Goal: Information Seeking & Learning: Find specific fact

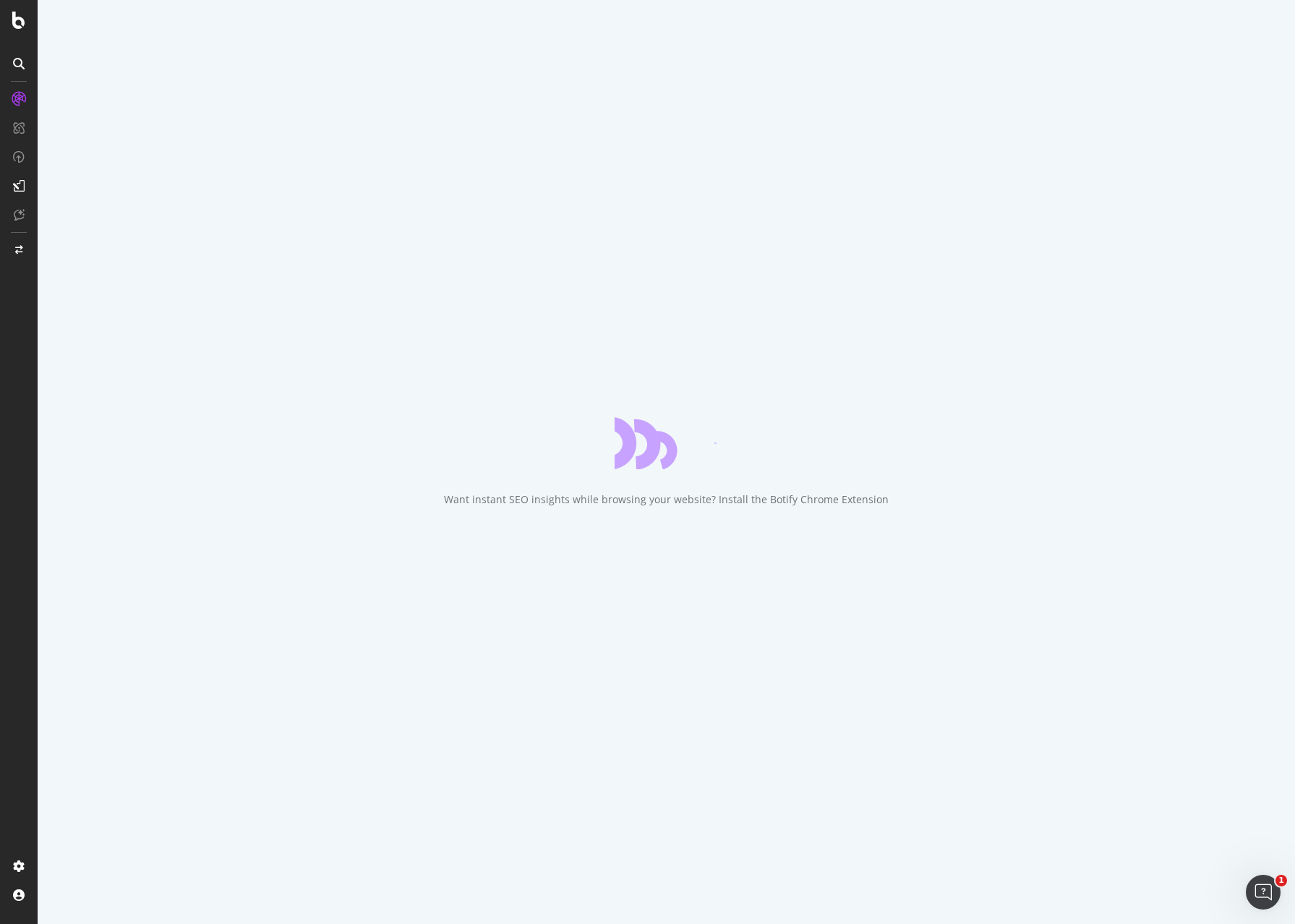
click at [45, 435] on div "Want instant SEO insights while browsing your website? Install the Botify Chrom…" at bounding box center [666, 462] width 1258 height 924
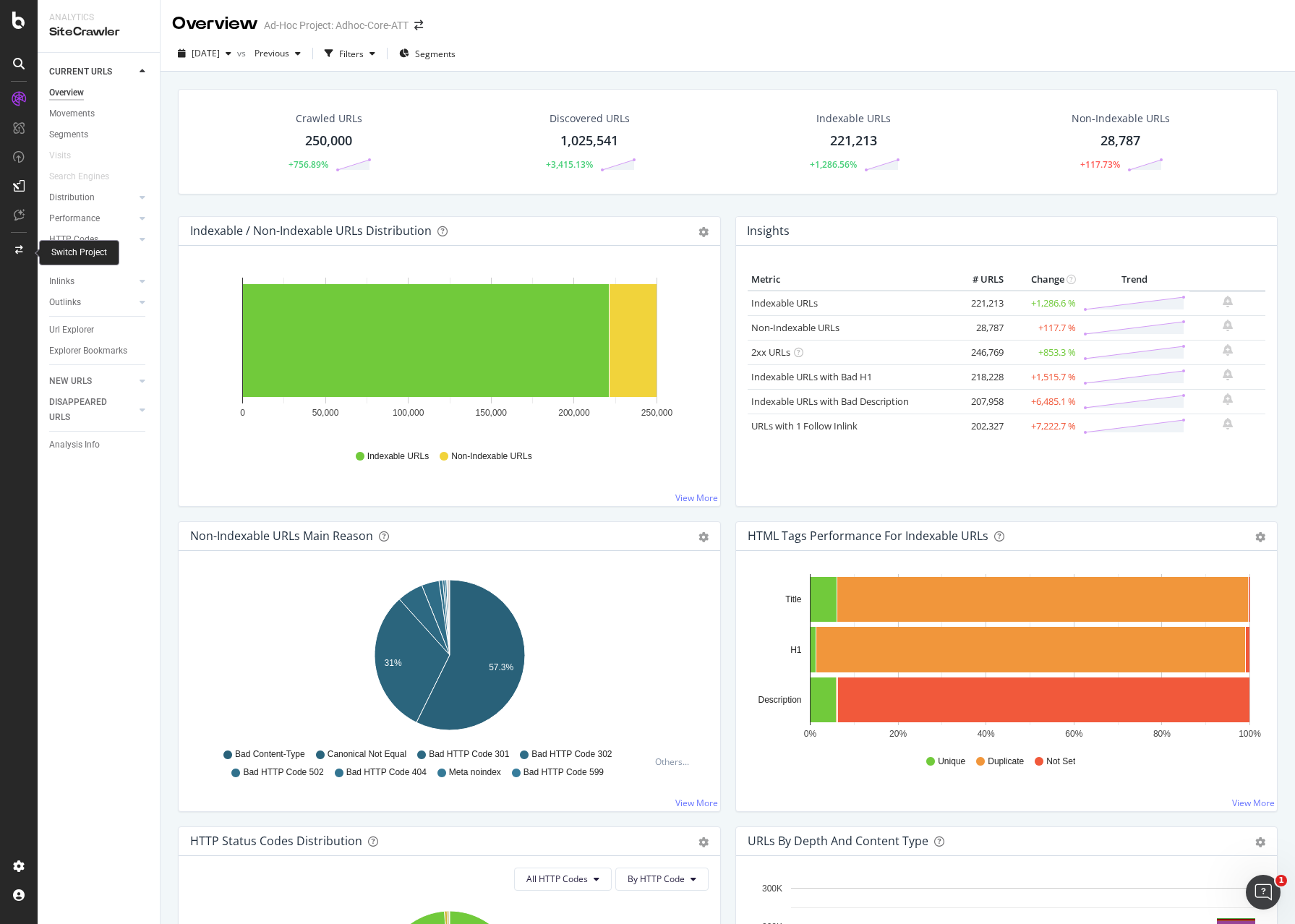
click at [10, 254] on div at bounding box center [19, 250] width 35 height 23
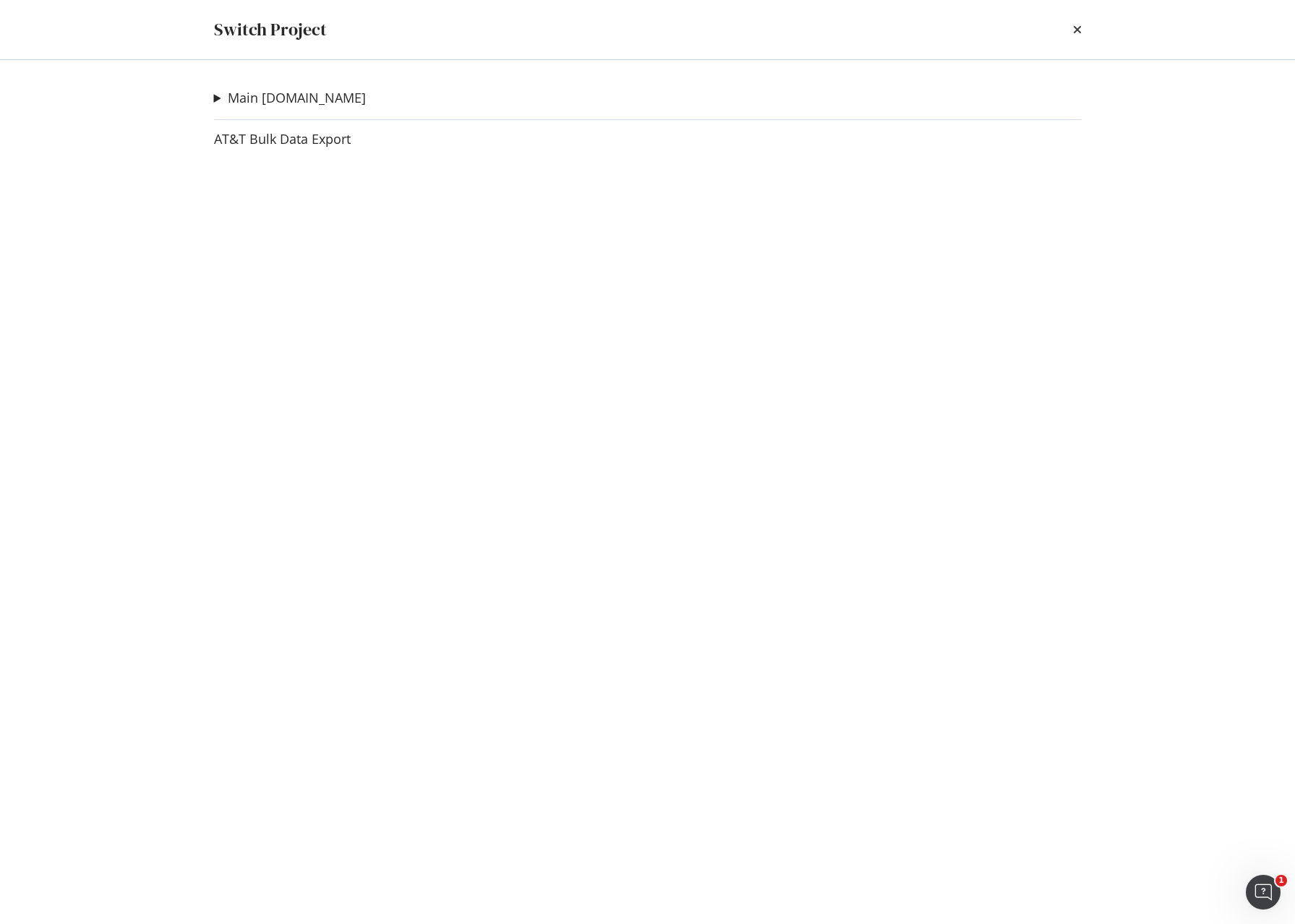
click at [314, 85] on div "Main att.com Adhoc-Core-ATT Ad-Hoc Project XML Crawl Ad-Hoc Project Meta Gen Ad…" at bounding box center [648, 492] width 925 height 864
click at [292, 96] on link "Main att.com" at bounding box center [297, 98] width 138 height 16
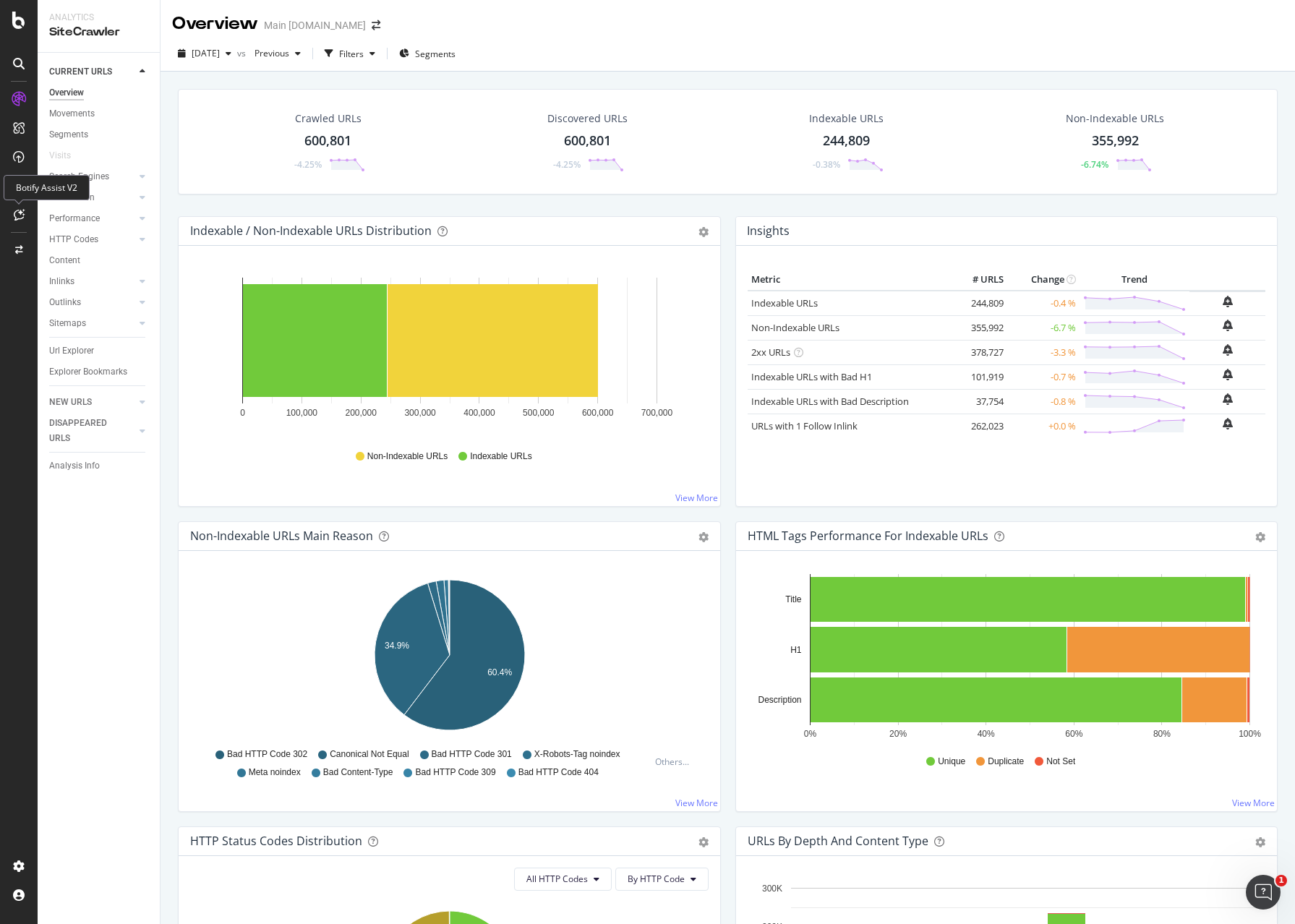
click at [20, 220] on icon at bounding box center [19, 214] width 11 height 12
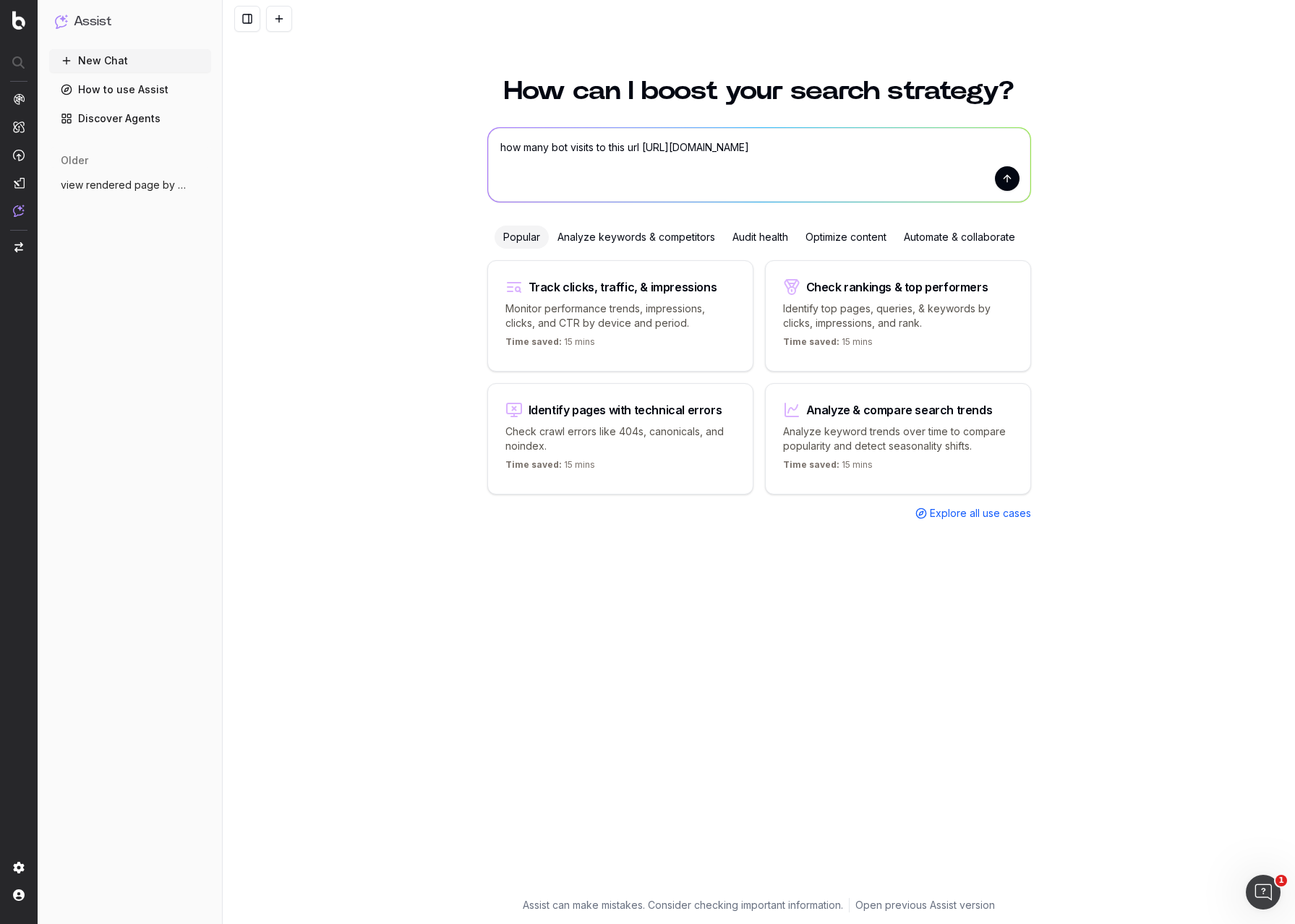
click at [1023, 174] on textarea "how many bot visits to this url [URL][DOMAIN_NAME]" at bounding box center [759, 165] width 543 height 74
type textarea "how many bot visits to this url [URL][DOMAIN_NAME]"
click at [1006, 176] on button "submit" at bounding box center [1008, 179] width 25 height 25
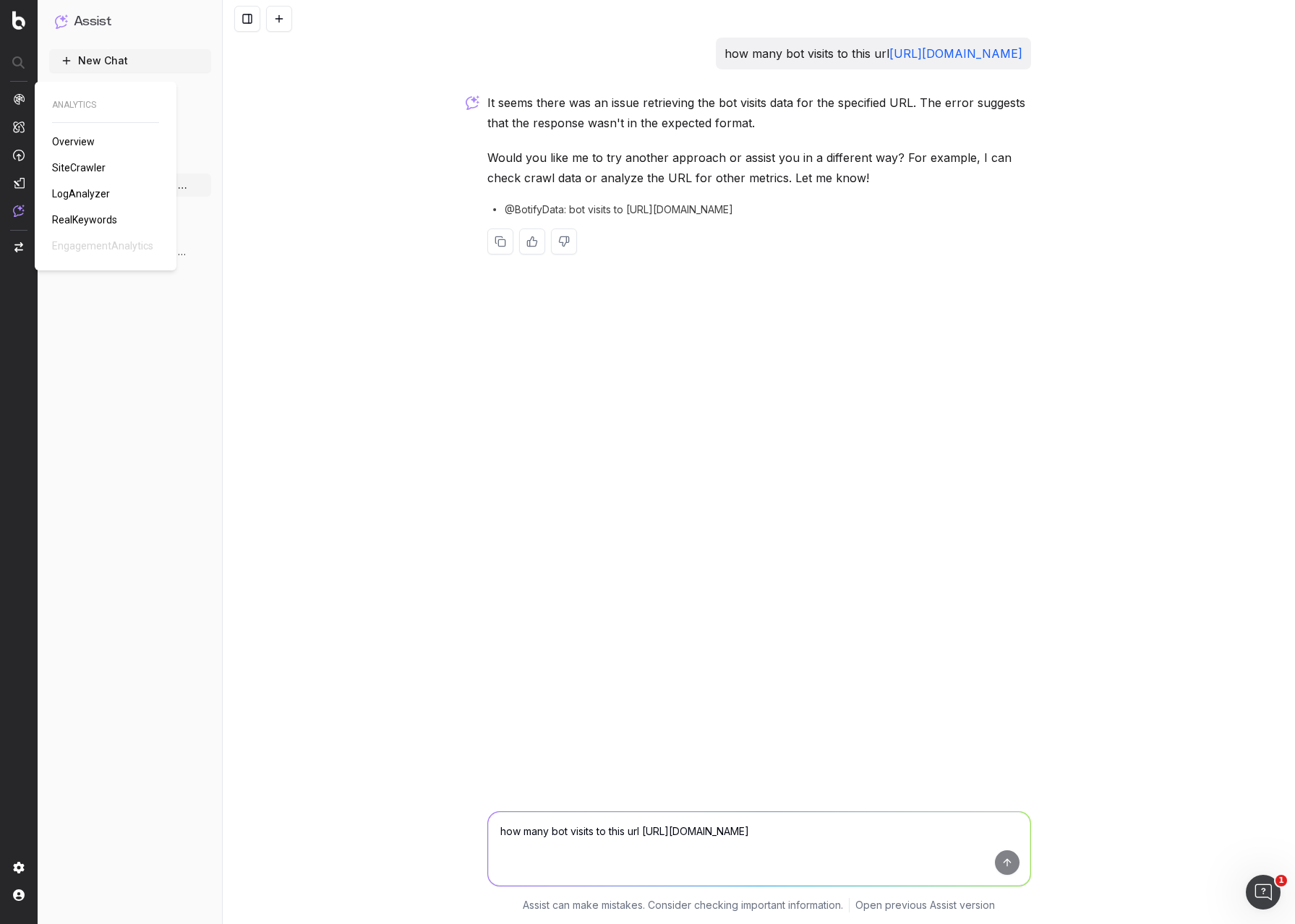
click at [16, 96] on img at bounding box center [19, 99] width 12 height 12
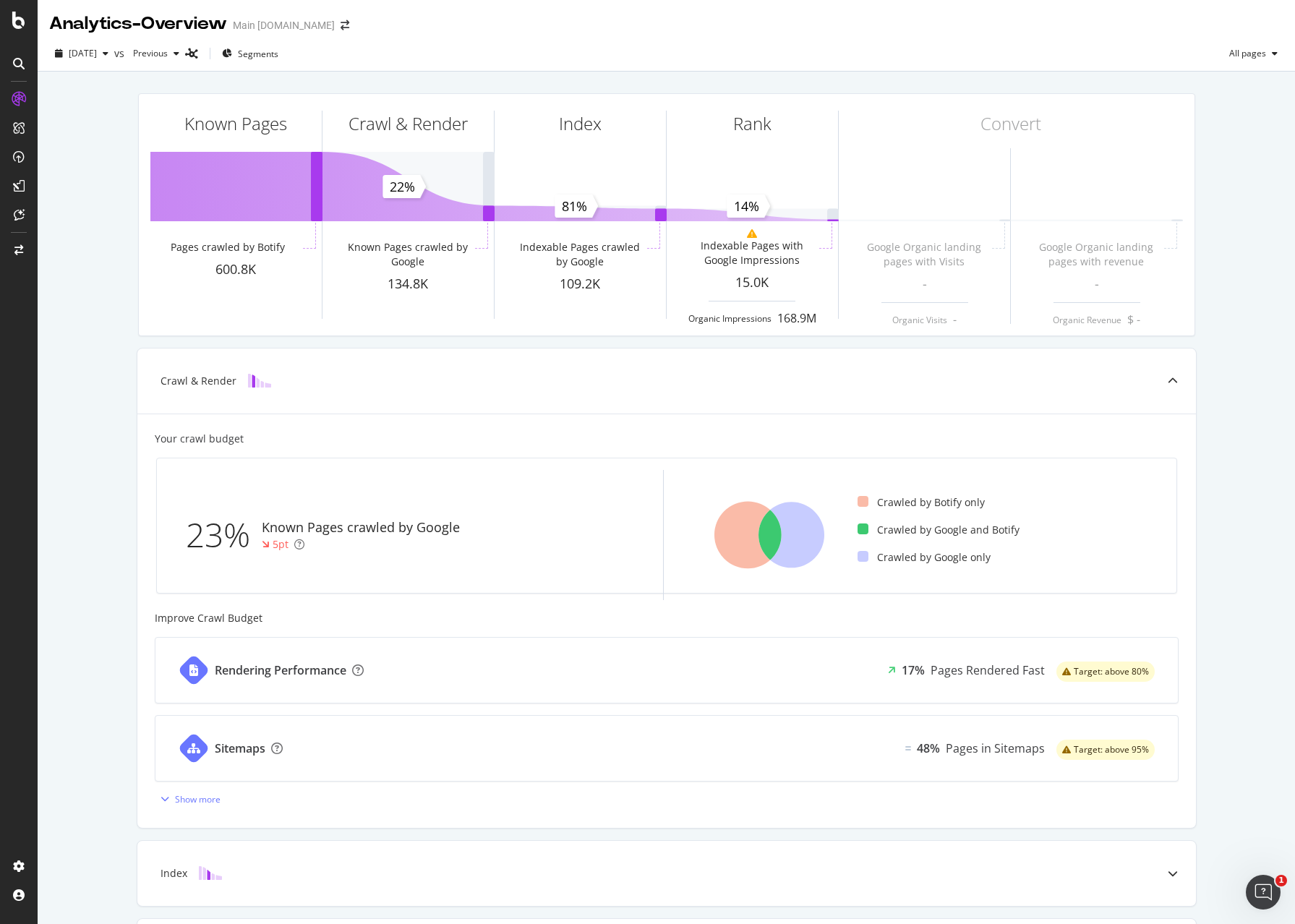
click at [1259, 376] on div "Known Pages Pages crawled by Botify 600.8K Crawl & Render Known Pages crawled b…" at bounding box center [666, 559] width 1258 height 975
click at [85, 222] on div "CustomReports" at bounding box center [89, 223] width 71 height 15
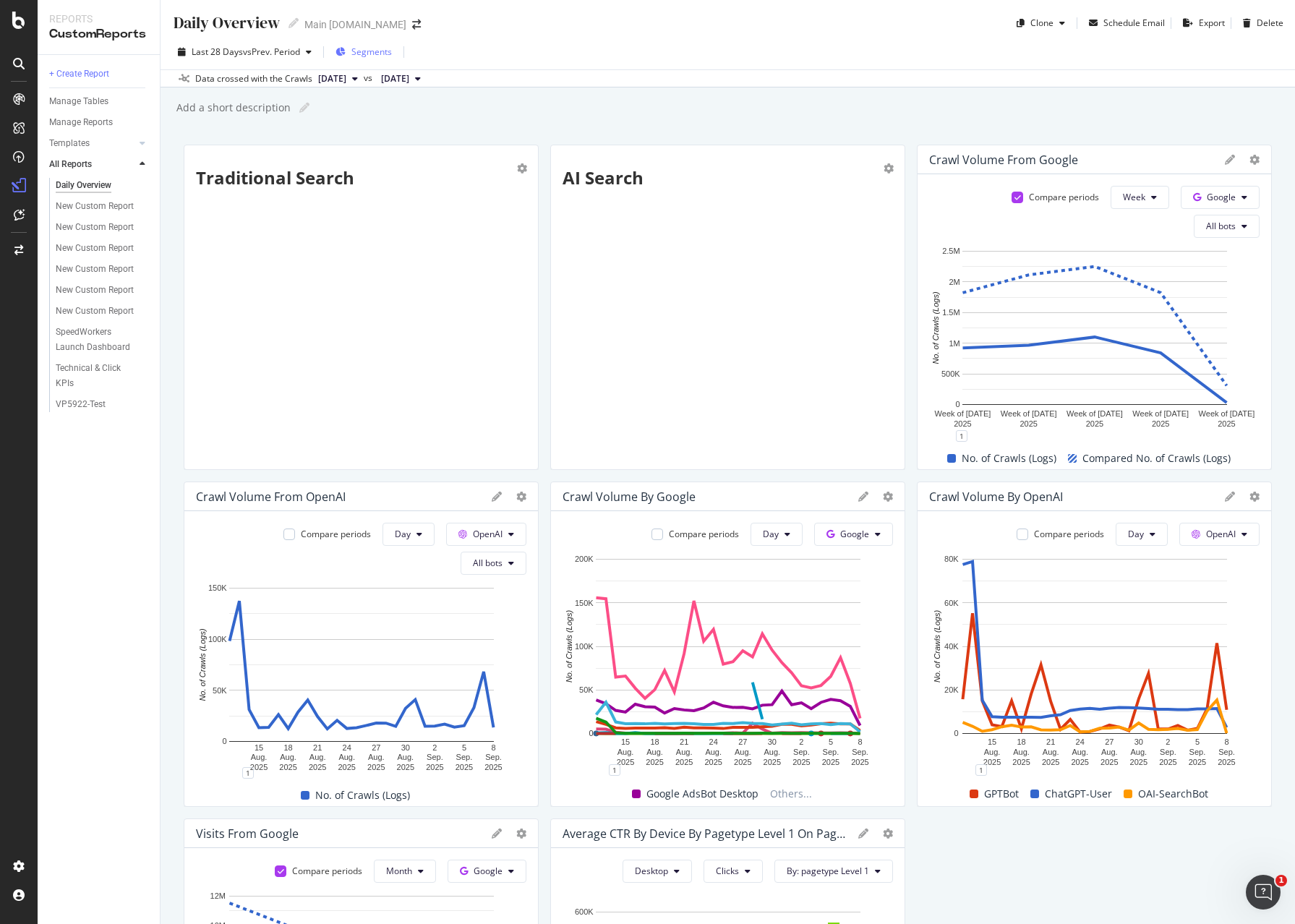
click at [366, 52] on span "Segments" at bounding box center [372, 52] width 40 height 12
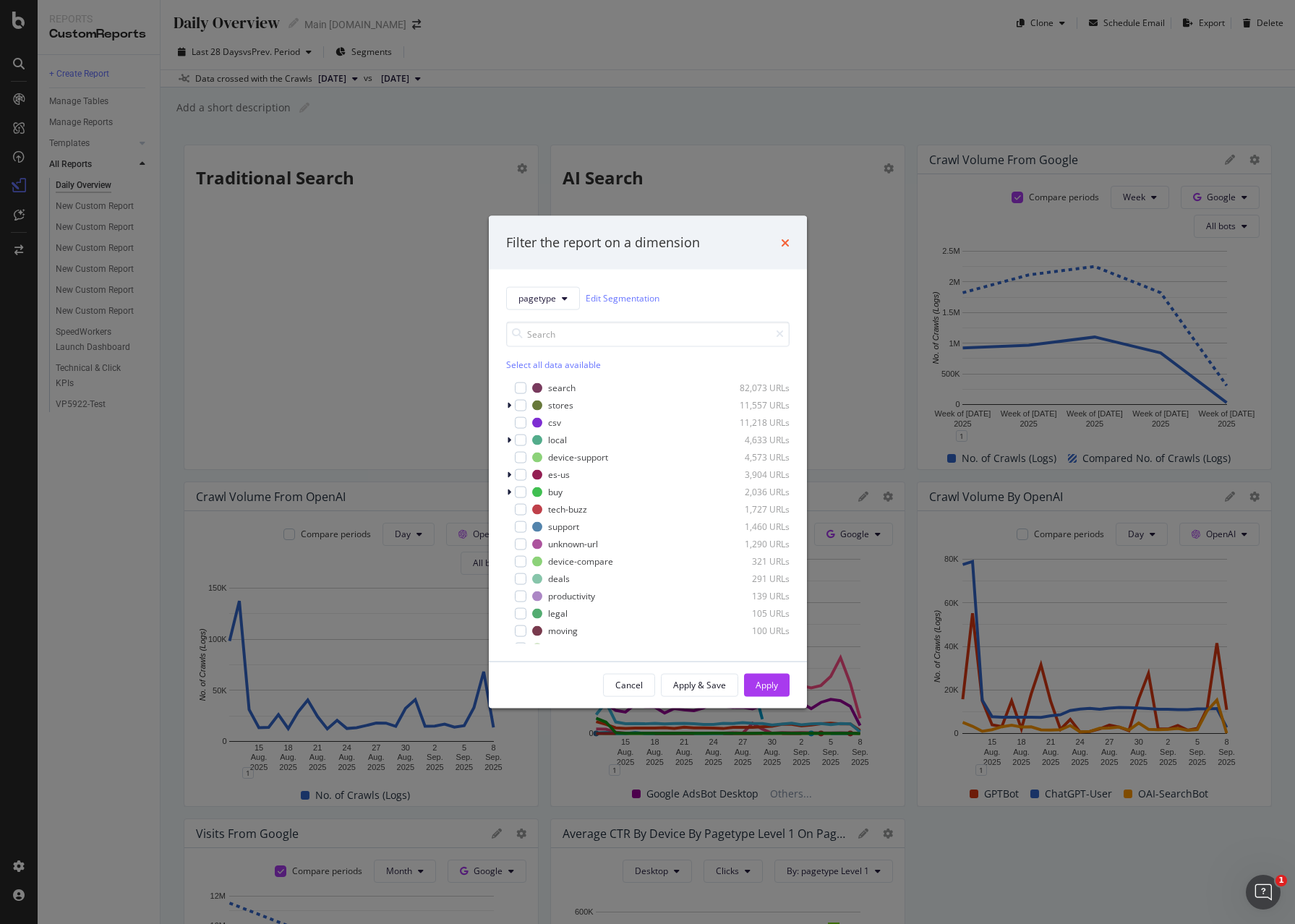
click at [786, 245] on icon "times" at bounding box center [785, 242] width 9 height 12
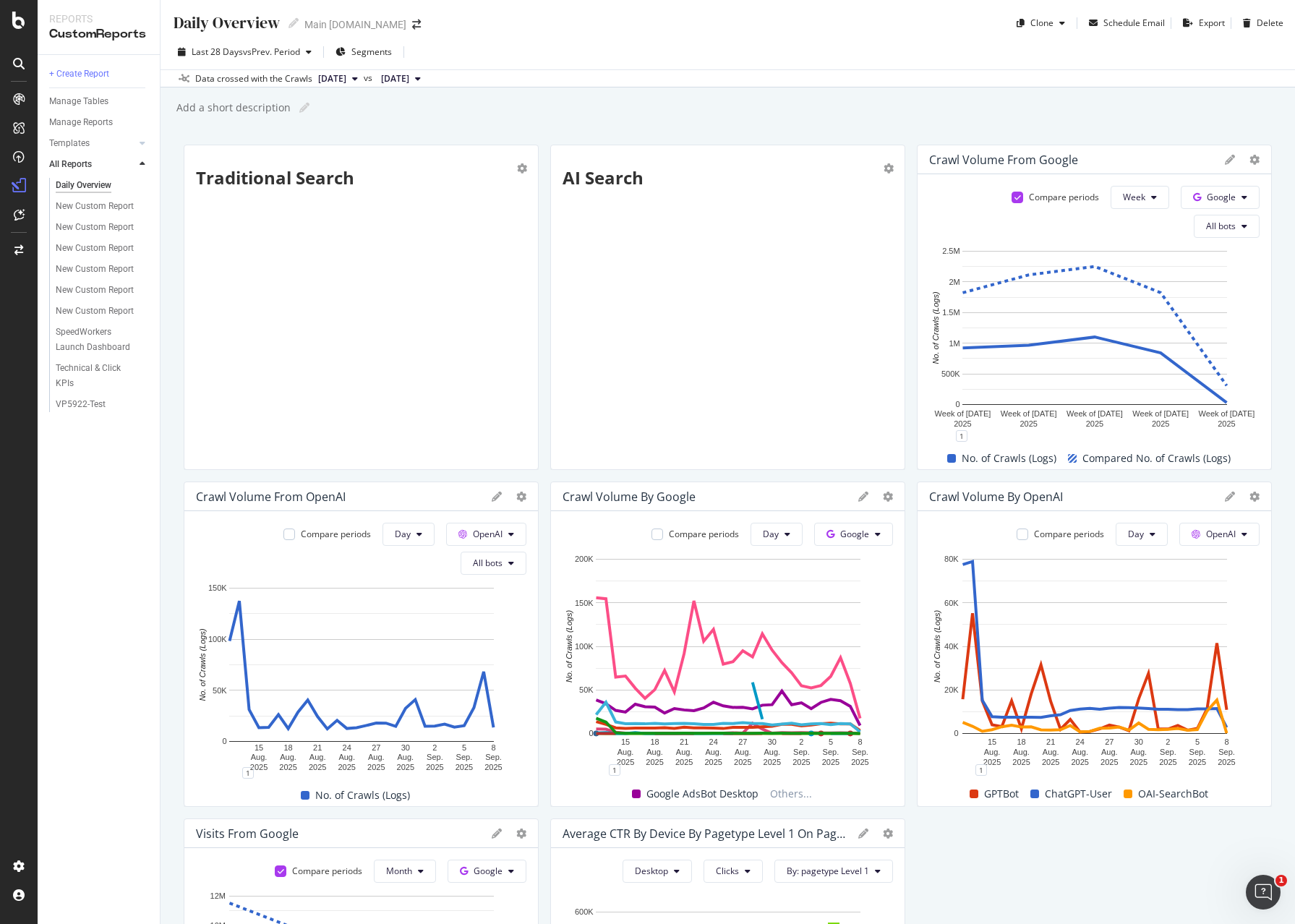
click at [16, 66] on icon at bounding box center [19, 64] width 12 height 12
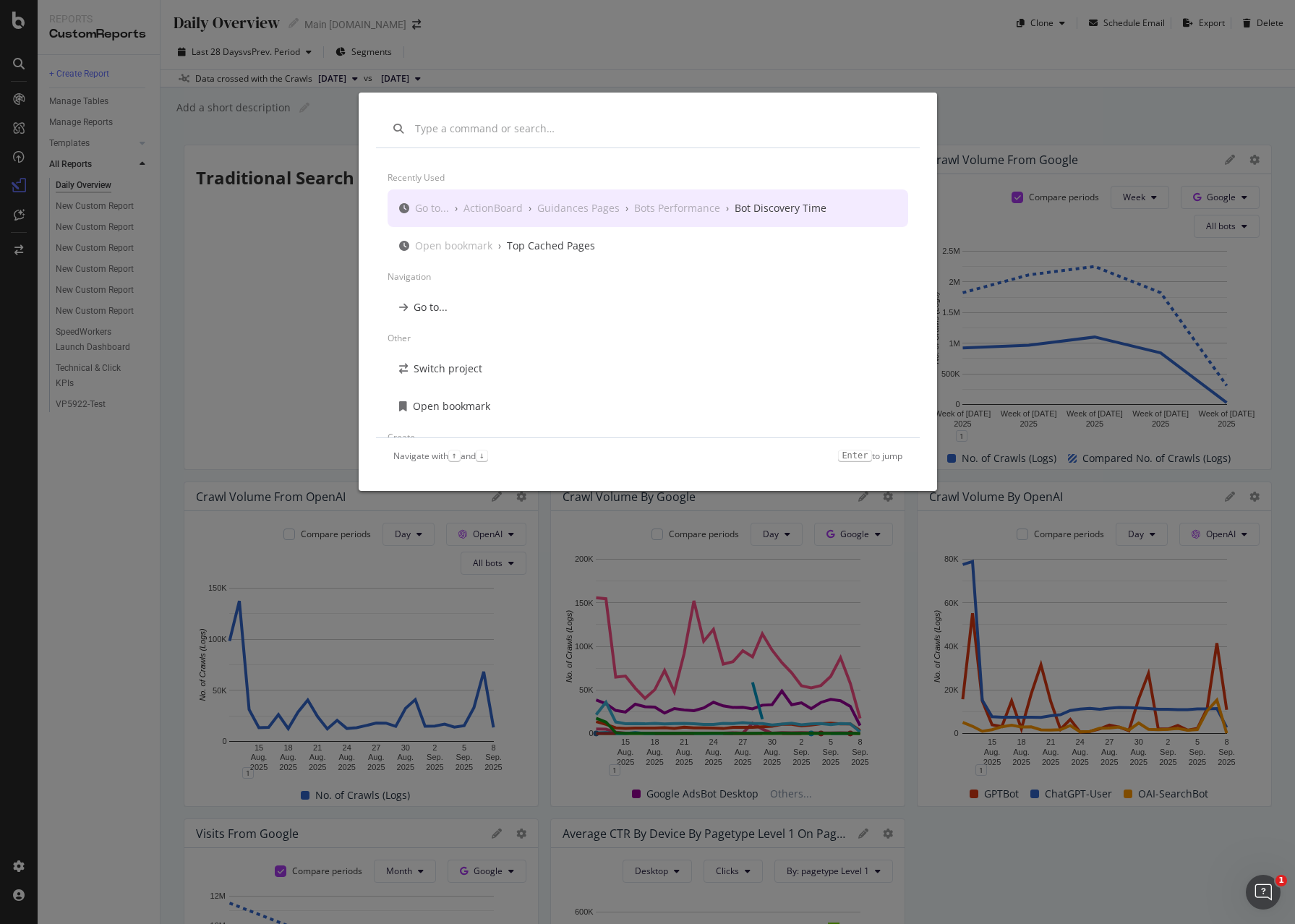
click at [455, 132] on input "modal" at bounding box center [659, 128] width 488 height 15
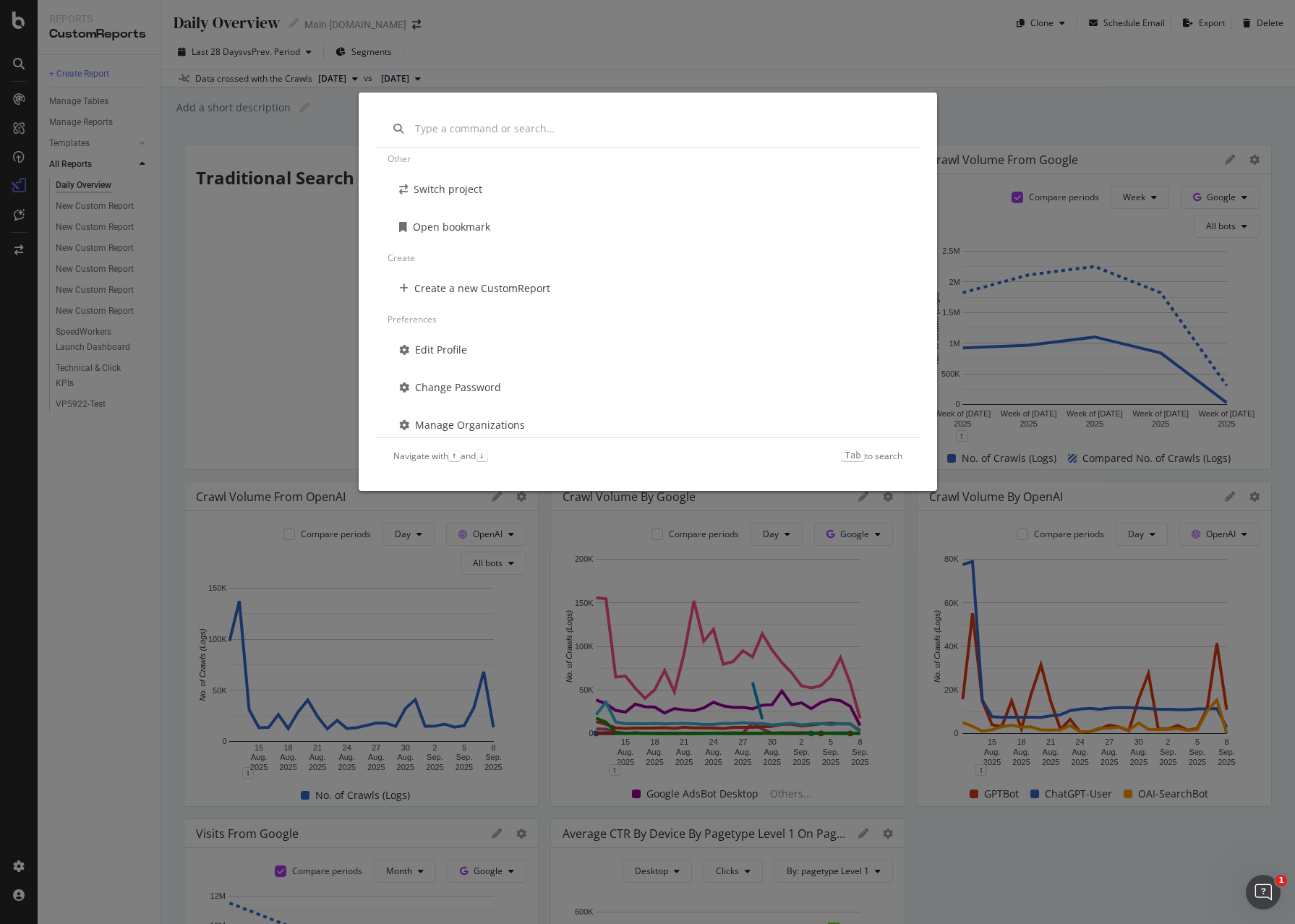
scroll to position [202, 0]
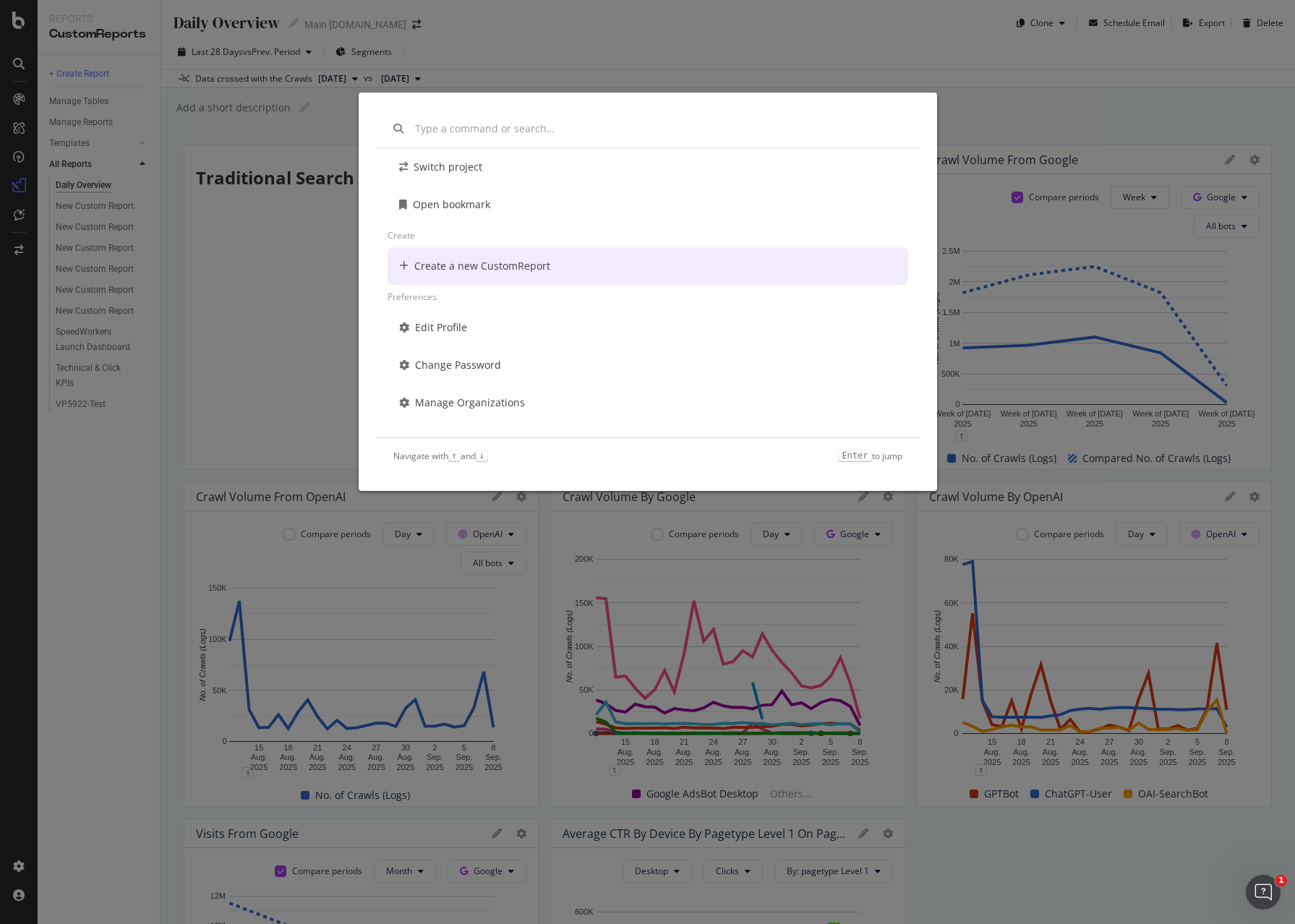
click at [470, 269] on div "Create a new CustomReport" at bounding box center [482, 266] width 136 height 15
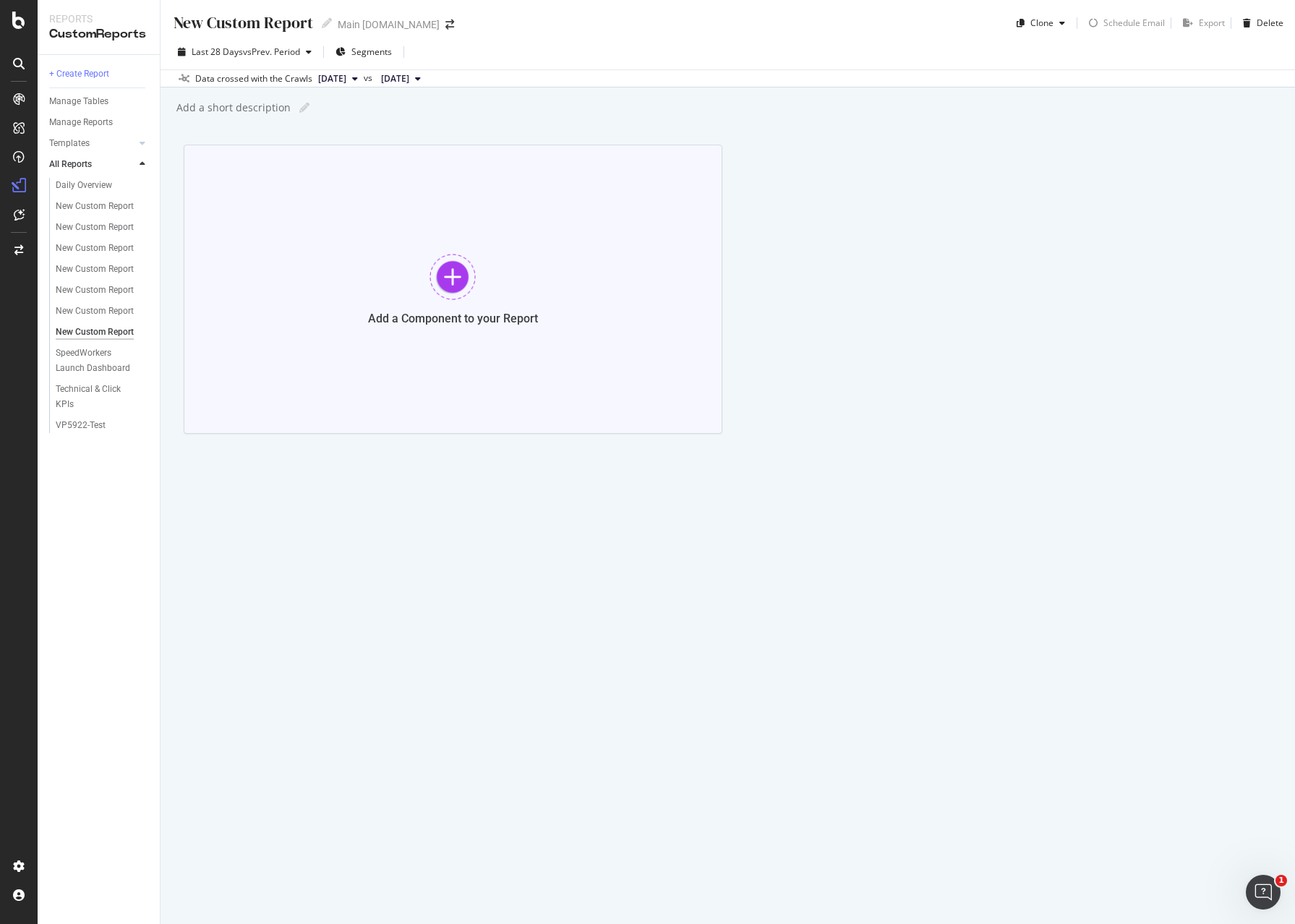
click at [432, 282] on div at bounding box center [453, 277] width 47 height 47
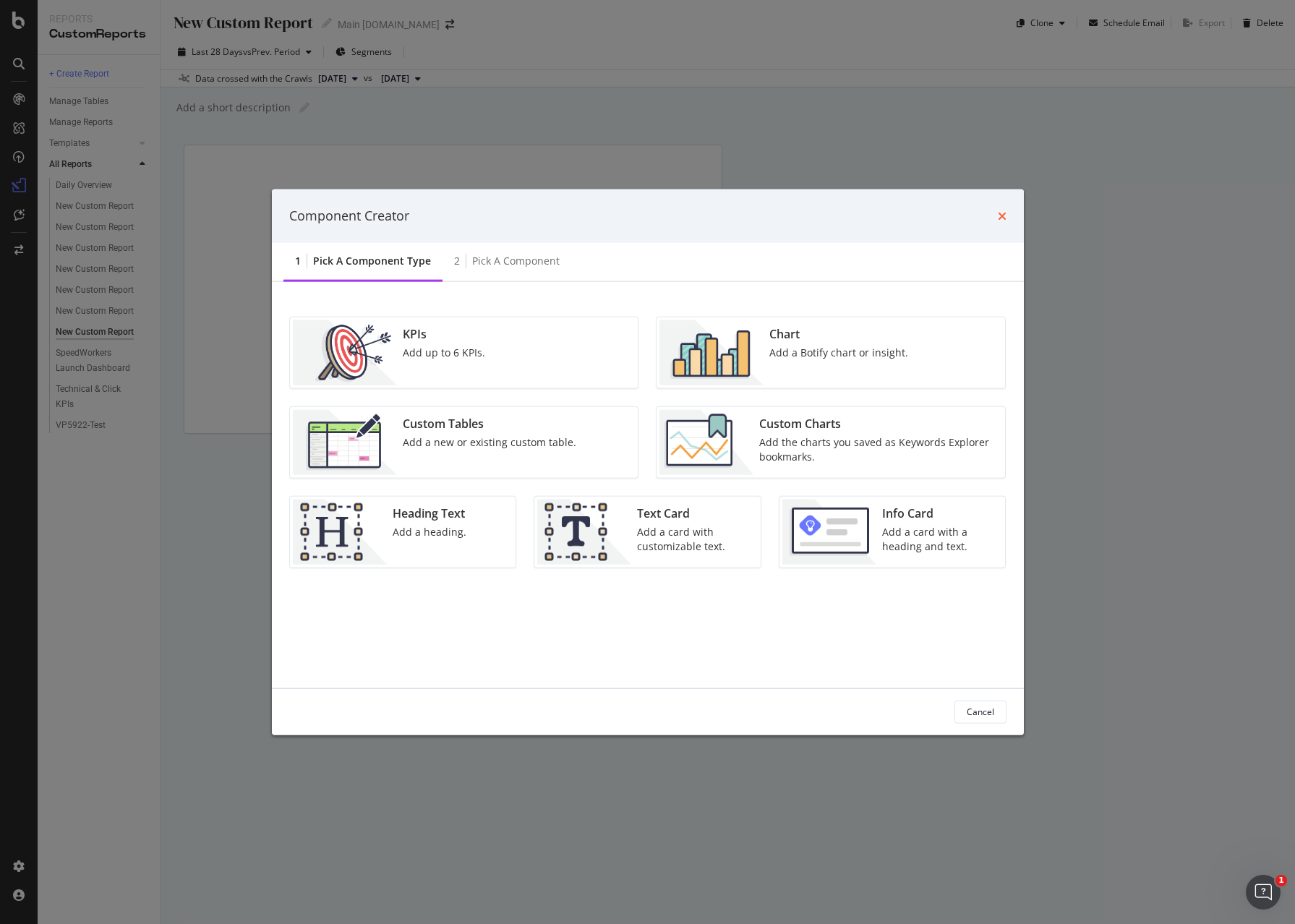
click at [1001, 217] on icon "times" at bounding box center [1002, 215] width 9 height 12
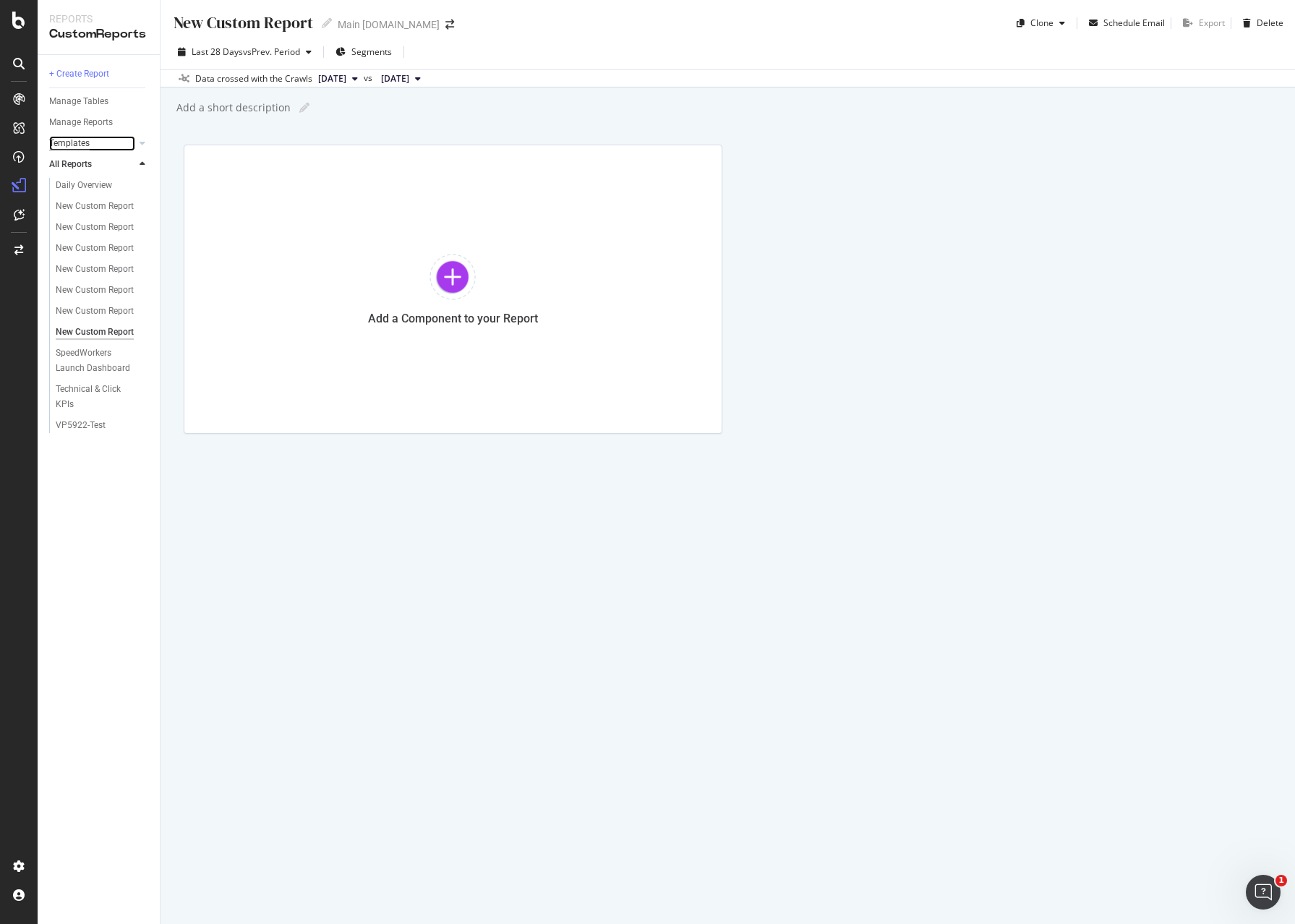
click at [78, 136] on div "Templates" at bounding box center [69, 144] width 40 height 16
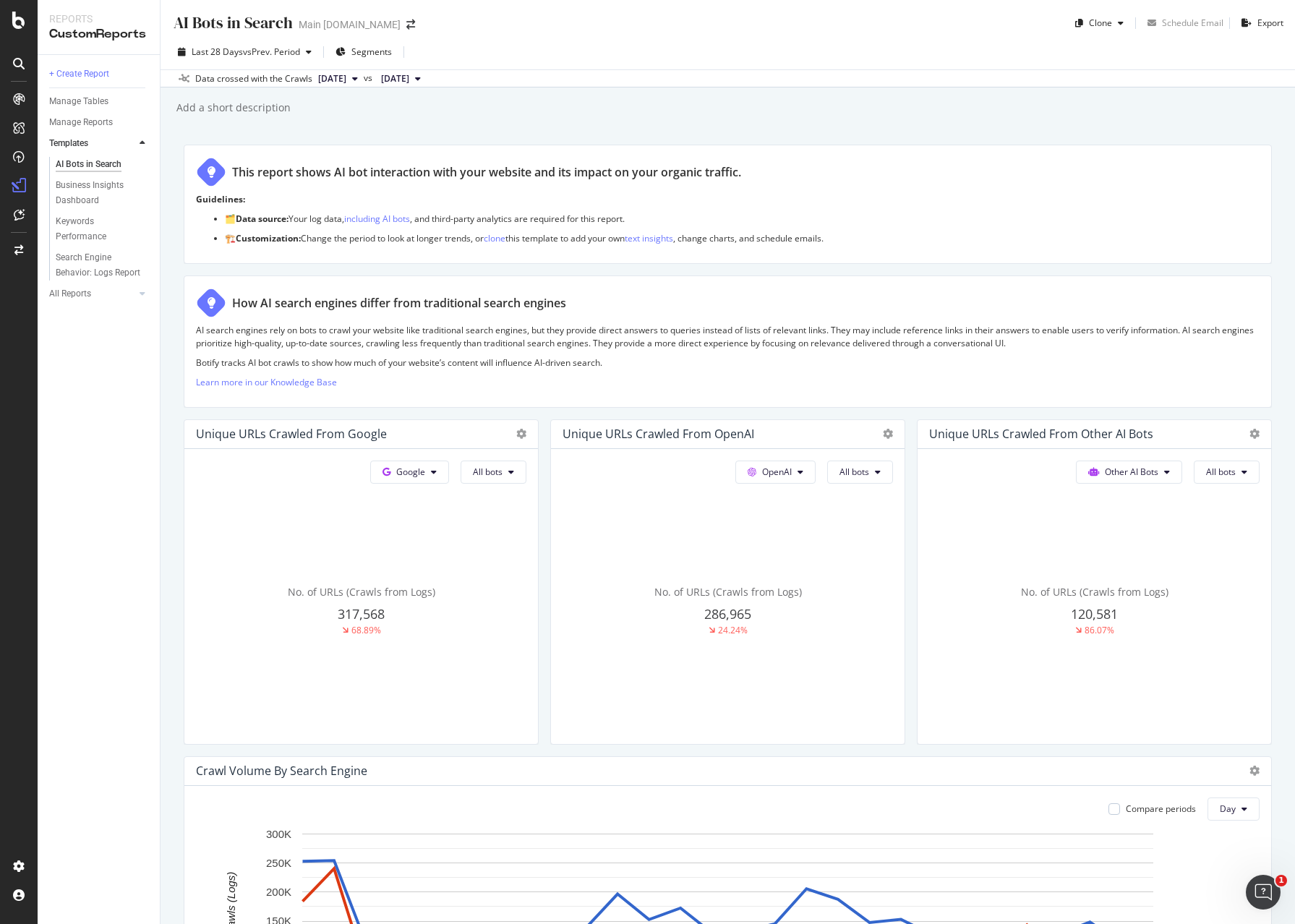
click at [724, 619] on span "286,965" at bounding box center [727, 614] width 47 height 17
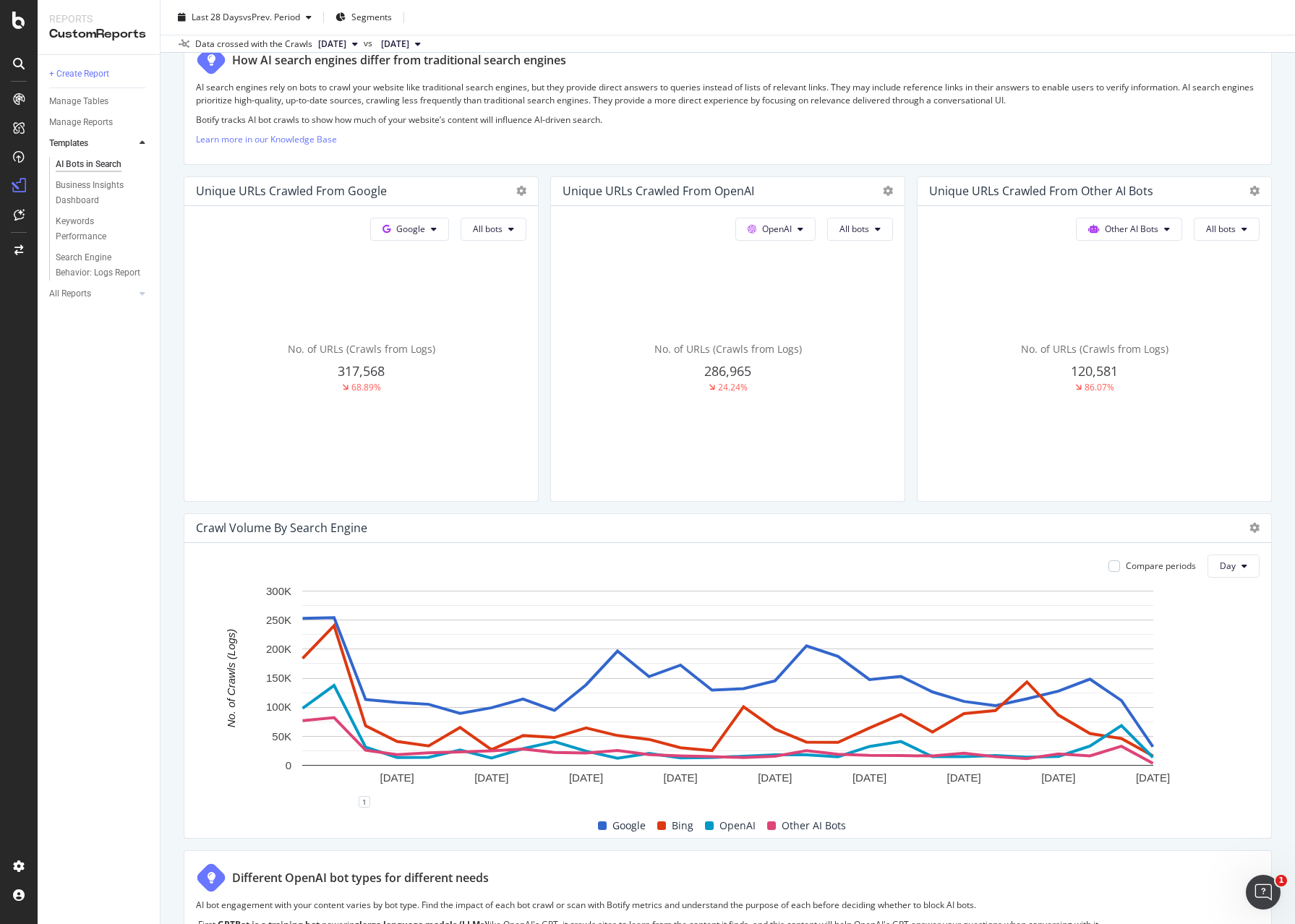
scroll to position [221, 0]
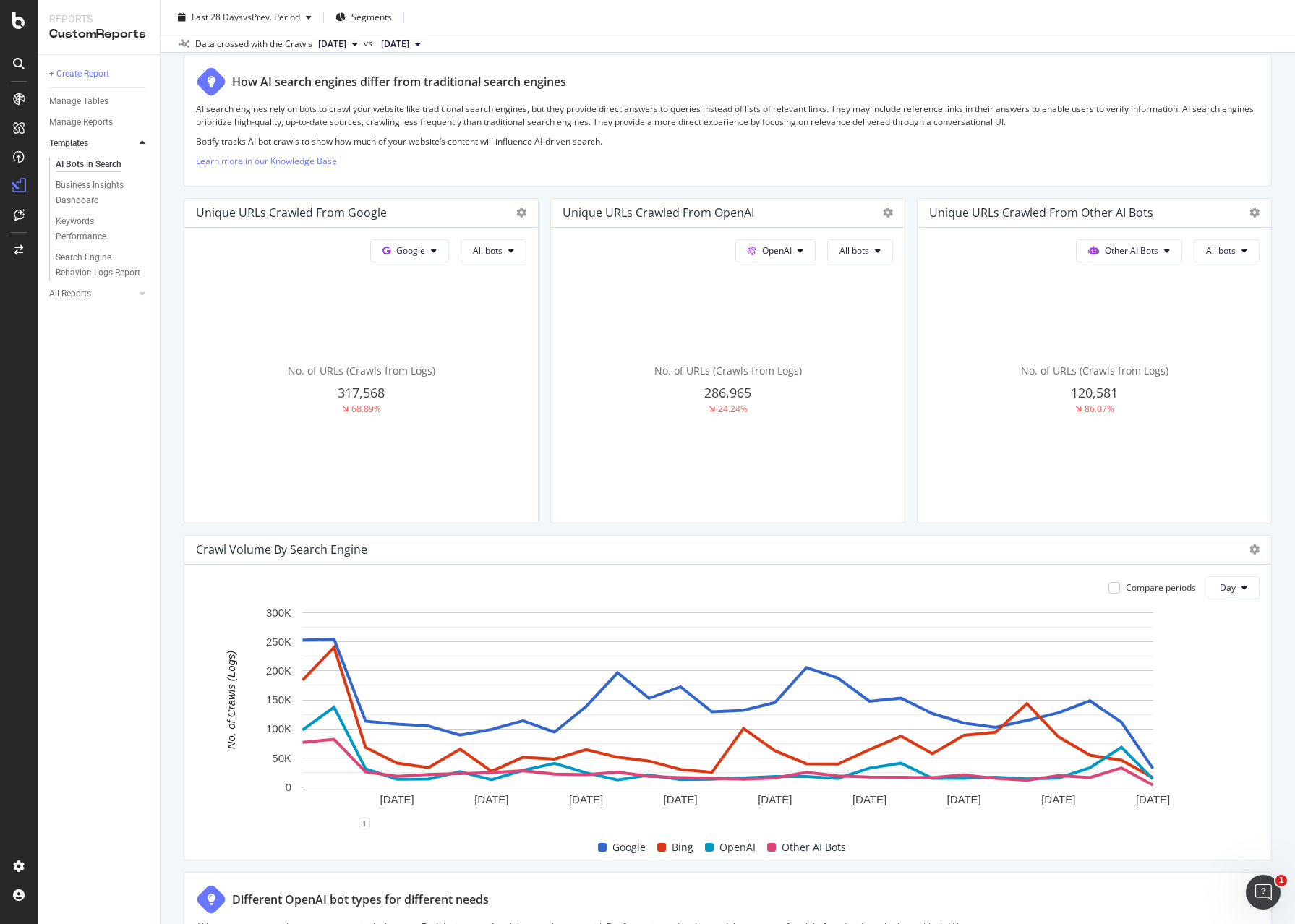
click at [343, 370] on span "No. of URLs (Crawls from Logs)" at bounding box center [362, 370] width 148 height 14
click at [526, 214] on div "Unique URLs Crawled from Google" at bounding box center [361, 213] width 353 height 29
click at [519, 214] on icon at bounding box center [521, 212] width 10 height 10
click at [491, 186] on div "How AI search engines differ from traditional search engines AI search engines …" at bounding box center [728, 120] width 1088 height 132
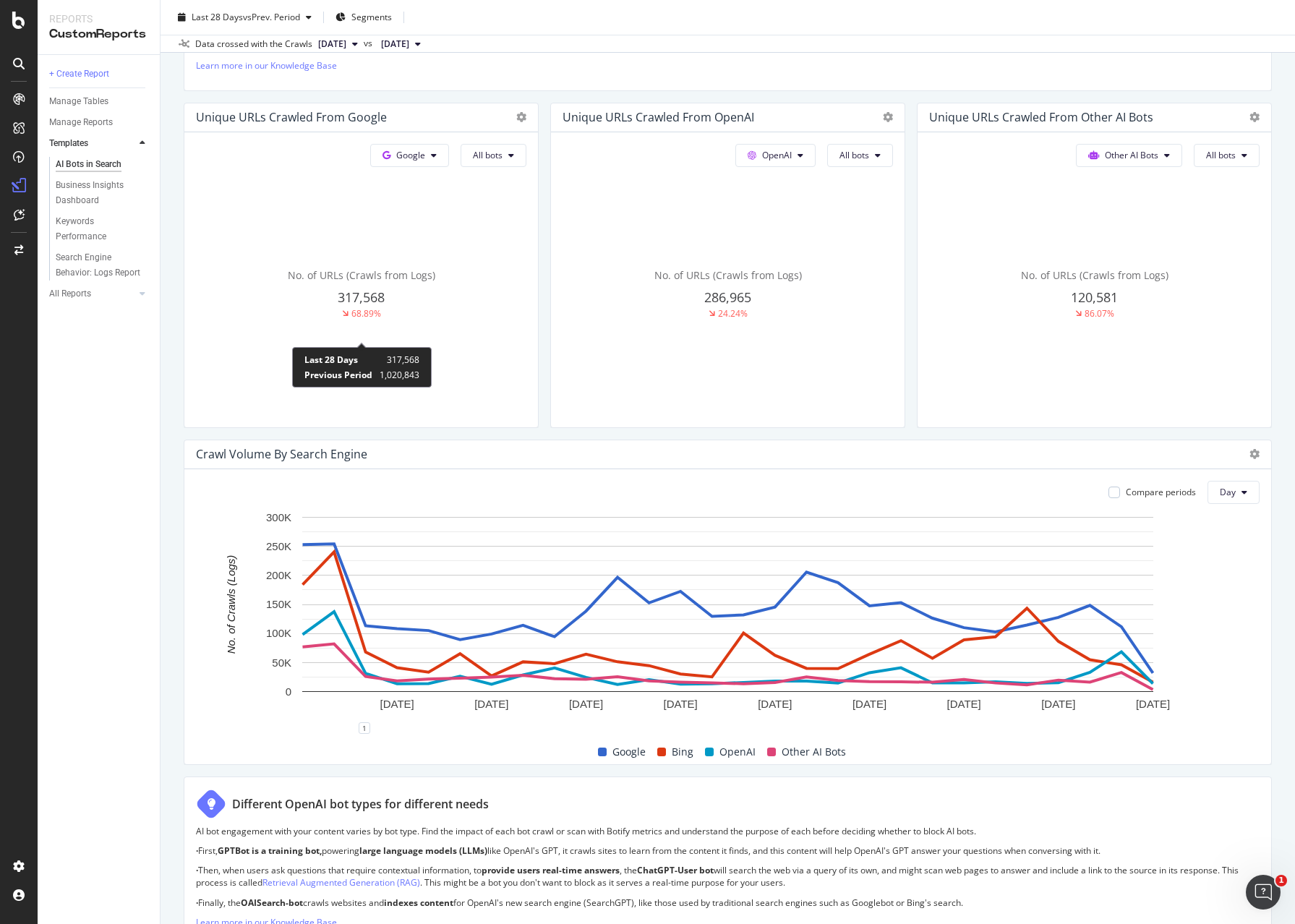
scroll to position [295, 0]
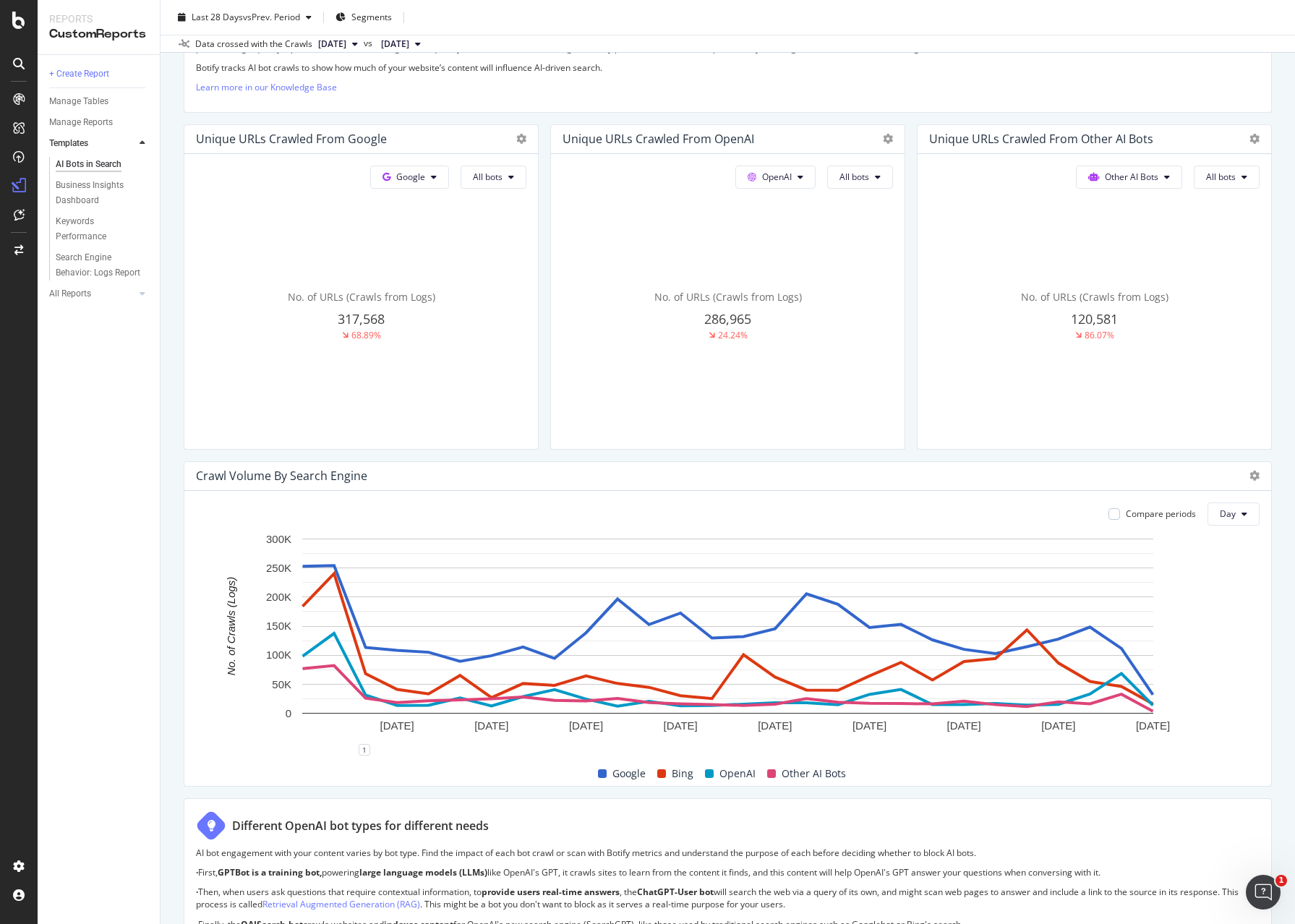
click at [318, 333] on div "68.89%" at bounding box center [361, 335] width 331 height 13
click at [340, 321] on span "317,568" at bounding box center [361, 319] width 47 height 17
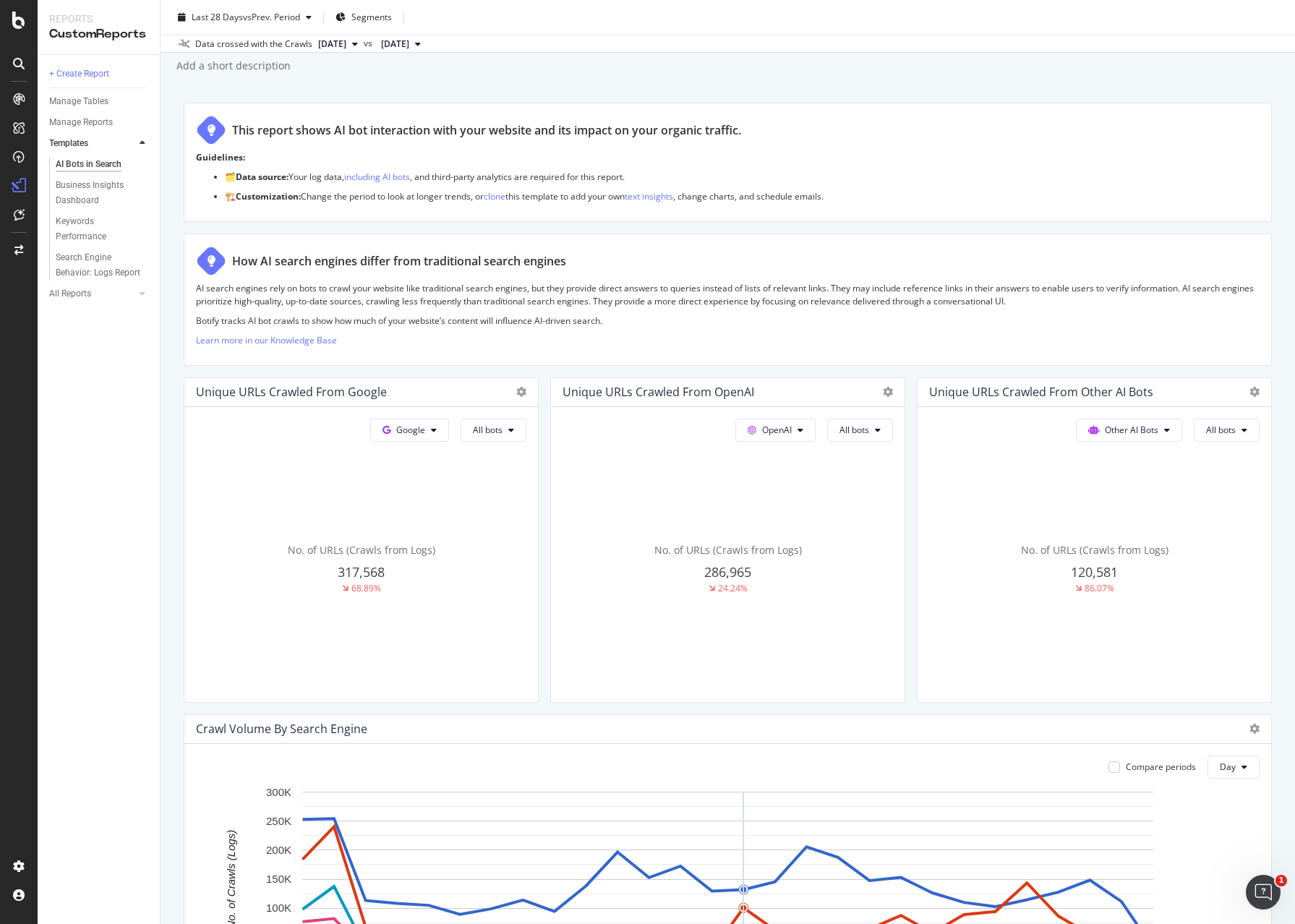
scroll to position [0, 0]
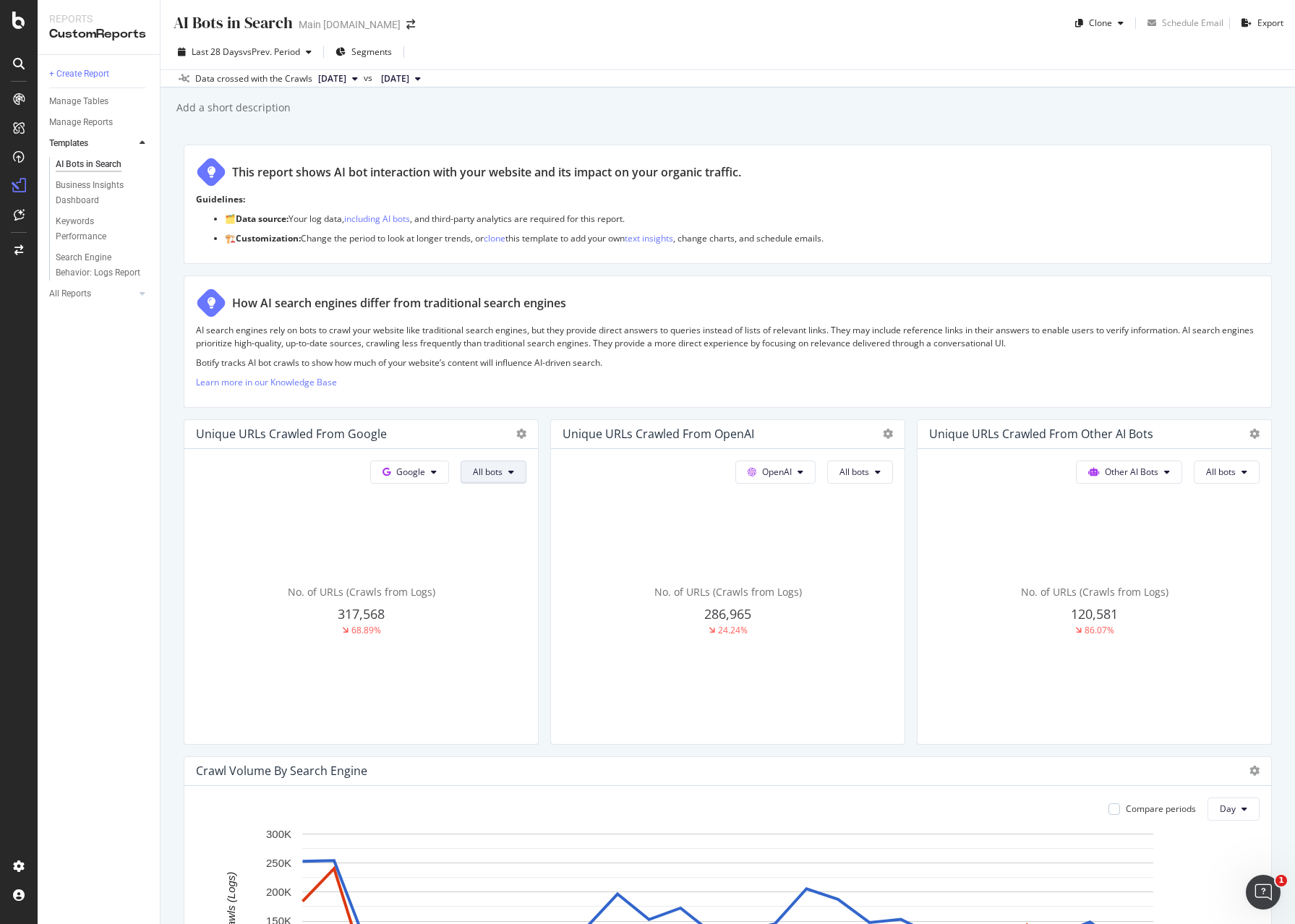
click at [501, 475] on span "All bots" at bounding box center [488, 472] width 30 height 12
click at [525, 432] on icon at bounding box center [521, 433] width 10 height 10
click at [556, 511] on span "Table" at bounding box center [606, 510] width 109 height 13
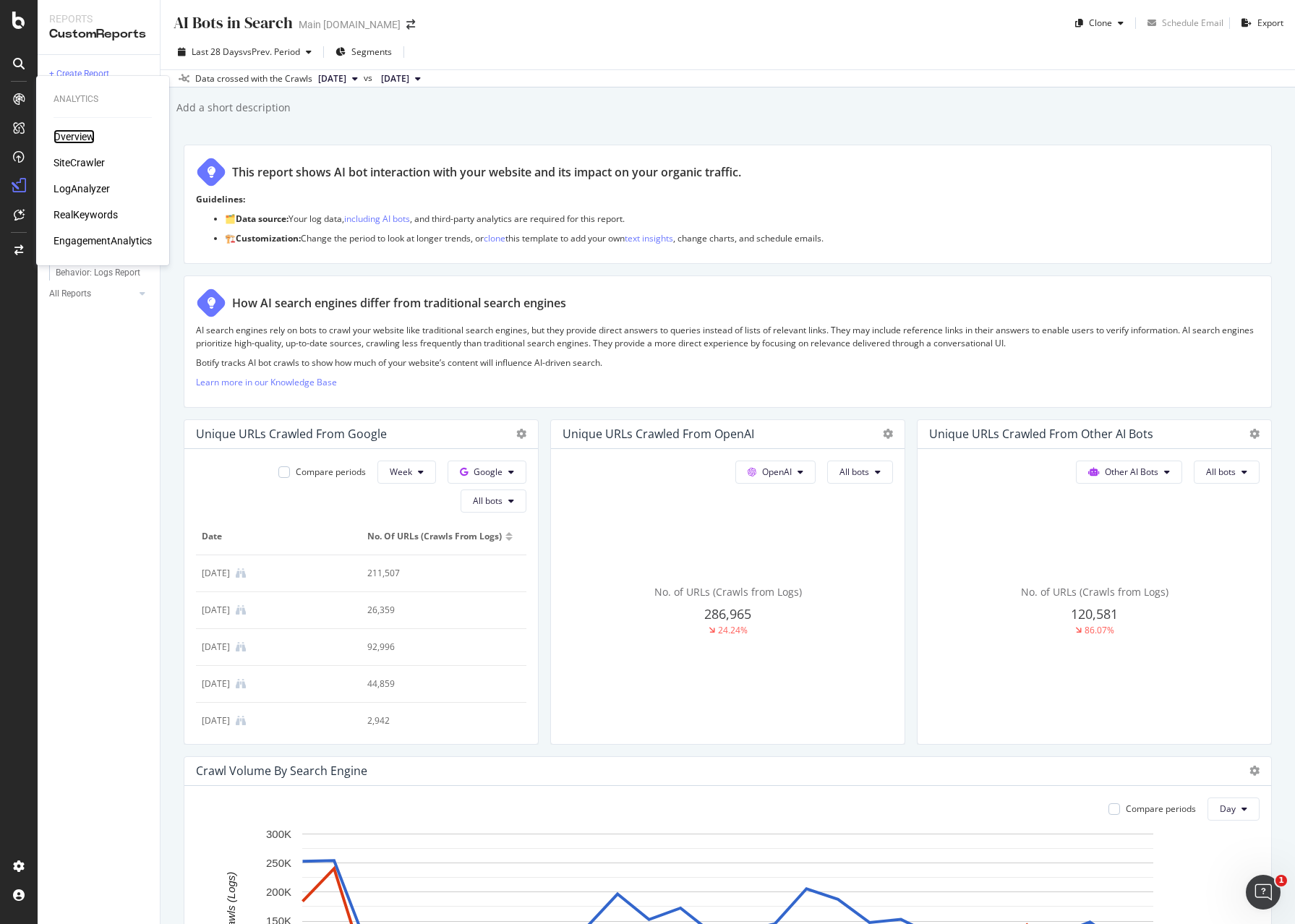
click at [62, 137] on div "Overview" at bounding box center [74, 137] width 41 height 15
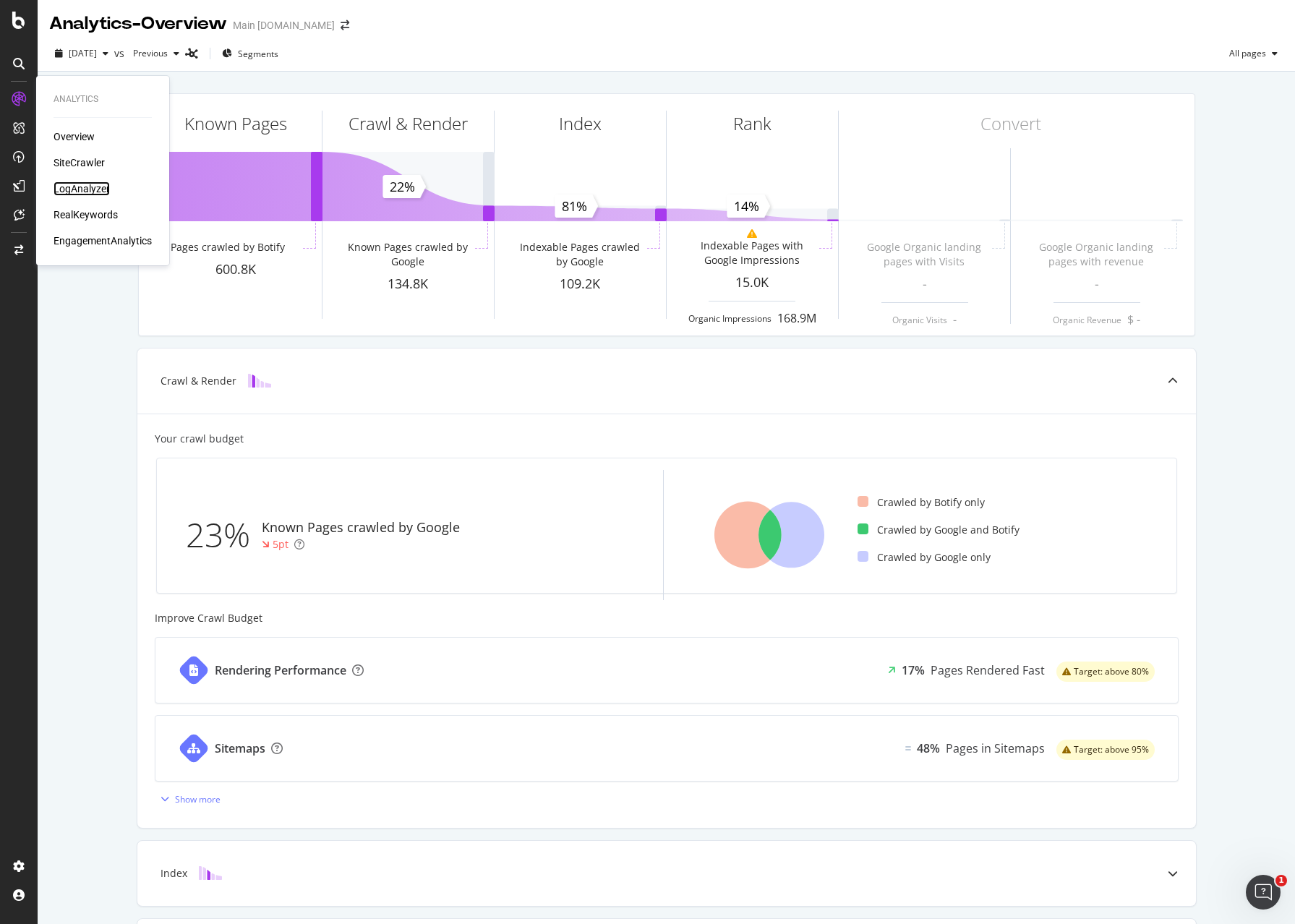
click at [76, 188] on div "LogAnalyzer" at bounding box center [82, 189] width 57 height 15
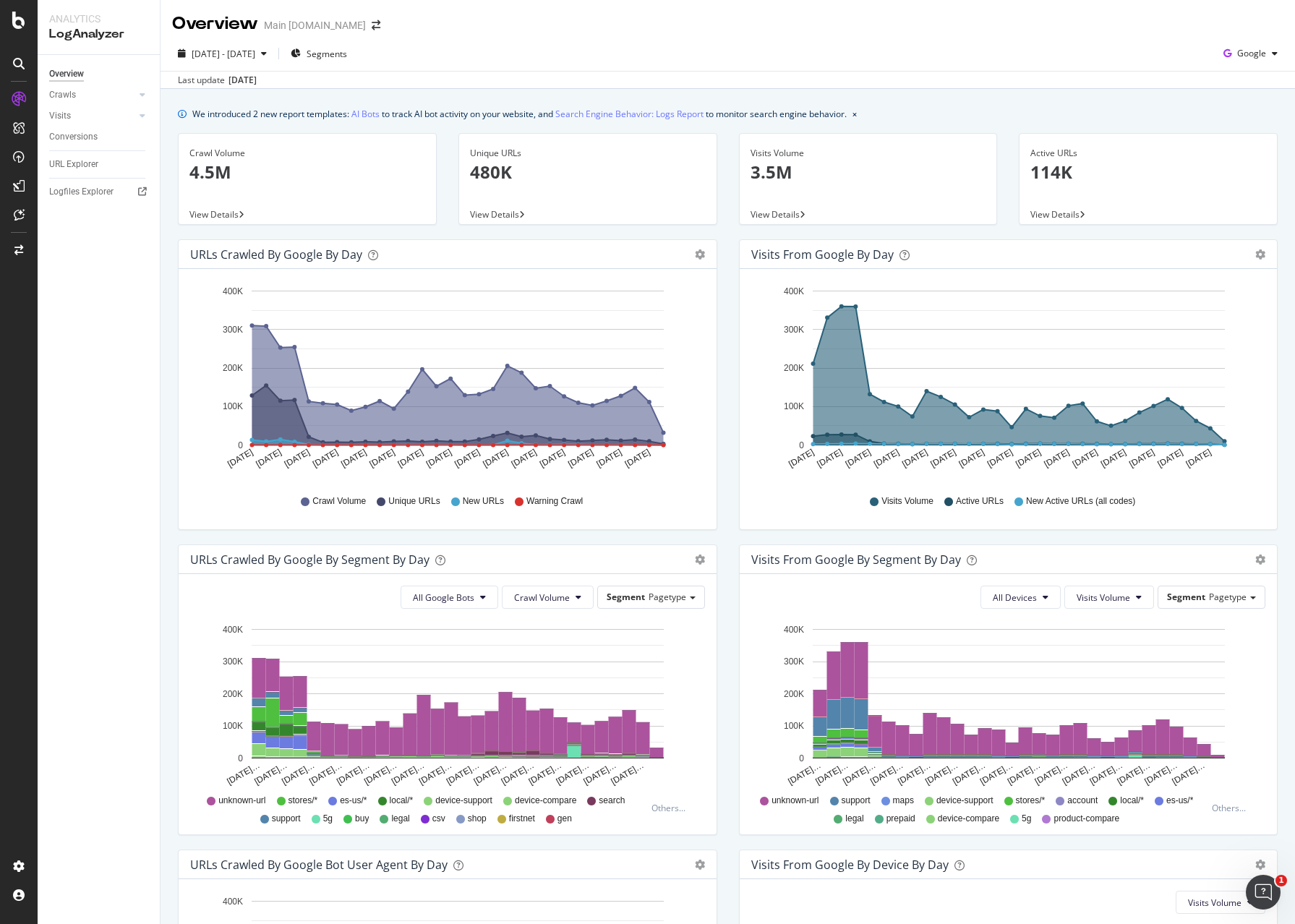
click at [694, 257] on div "Area Table" at bounding box center [693, 254] width 25 height 10
click at [697, 255] on icon "gear" at bounding box center [700, 254] width 10 height 10
click at [736, 403] on div "Visits from Google by day Area Table Hold CTRL while clicking to filter the rep…" at bounding box center [1009, 391] width 561 height 305
click at [421, 734] on rect "A chart." at bounding box center [424, 725] width 14 height 60
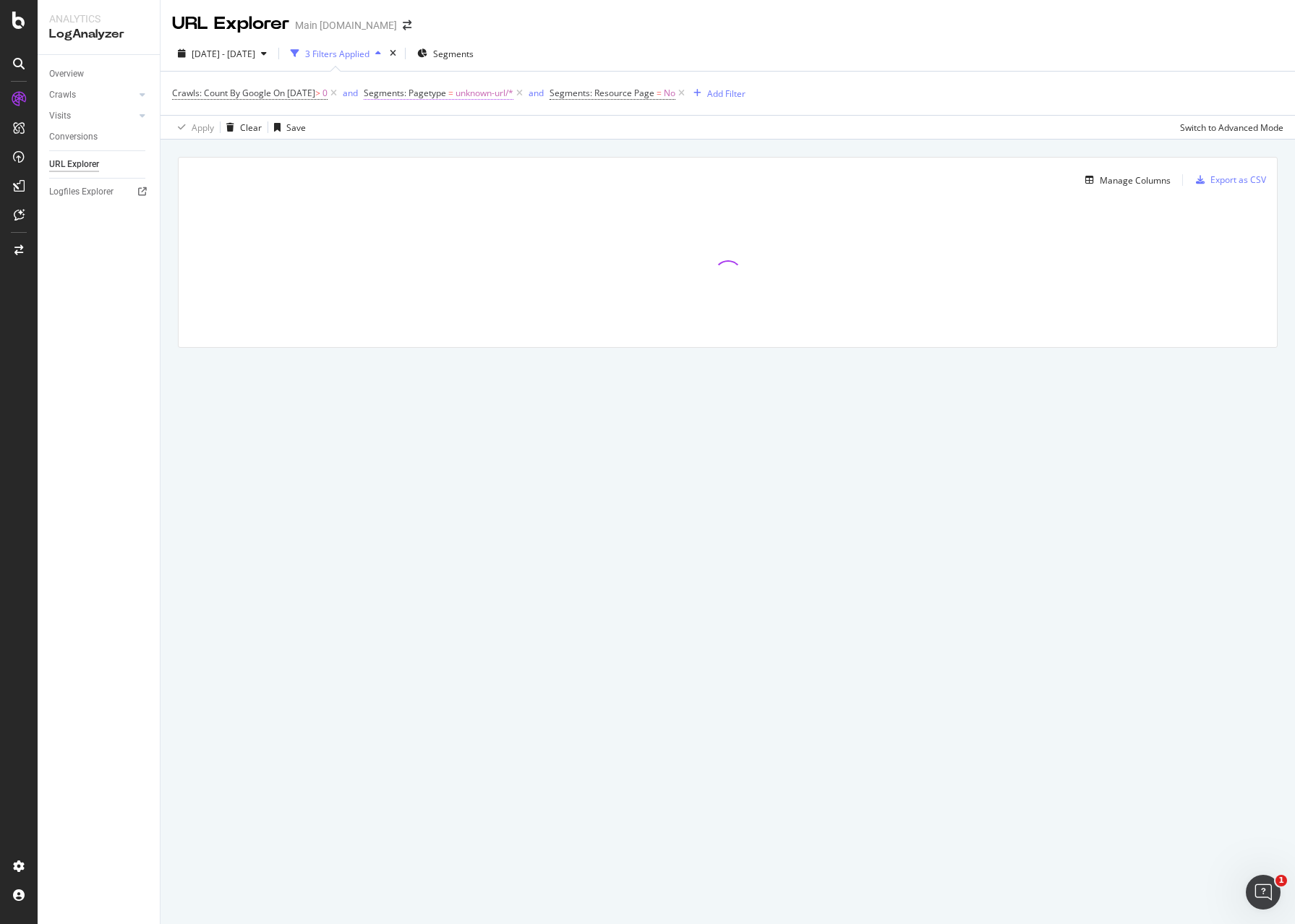
click at [473, 98] on span "Segments: Pagetype = unknown-url/*" at bounding box center [438, 93] width 150 height 13
click at [425, 96] on div "Segments: Pagetype" at bounding box center [444, 92] width 88 height 12
click at [394, 95] on icon at bounding box center [393, 92] width 5 height 9
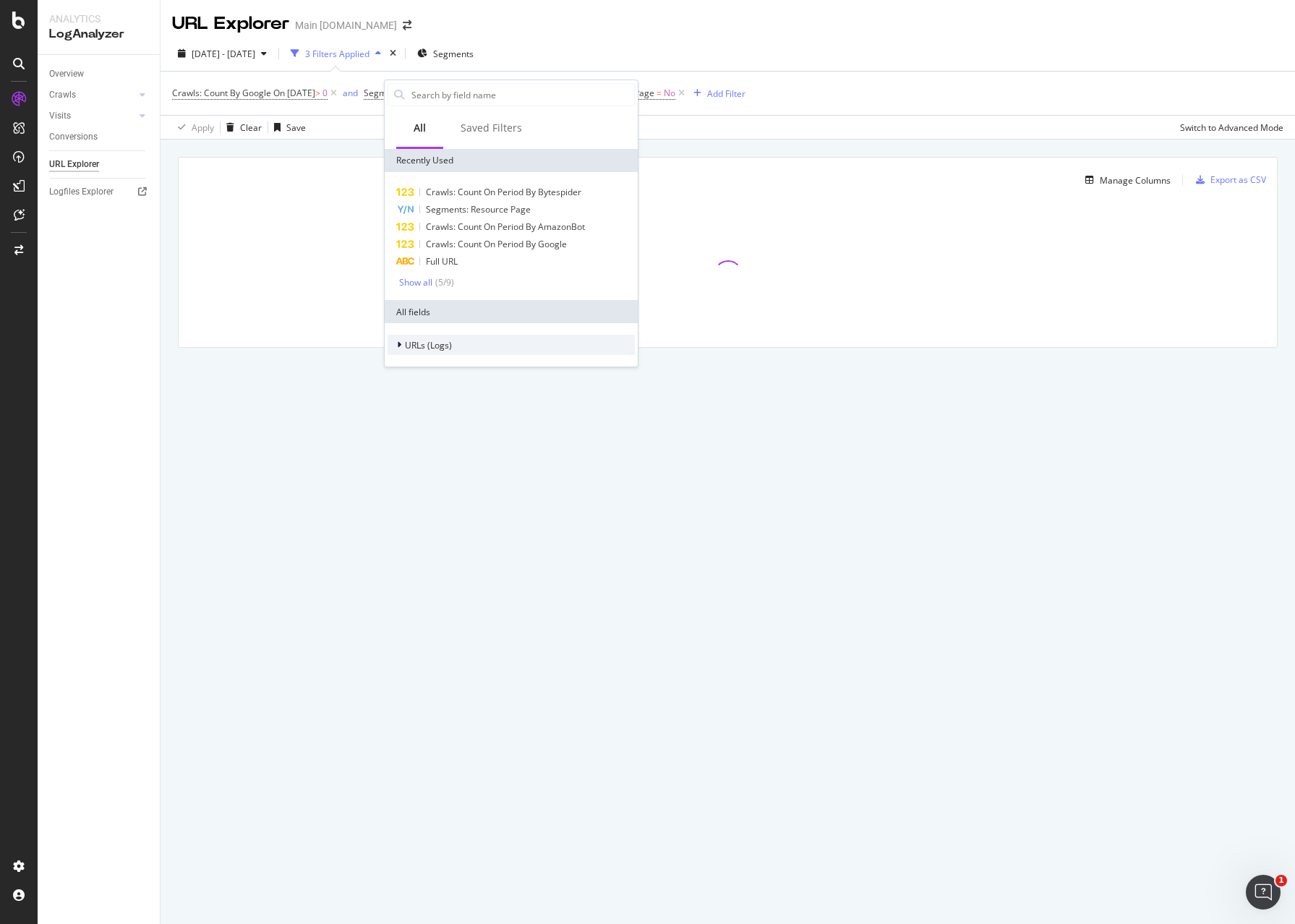
click at [415, 348] on span "URLs (Logs)" at bounding box center [429, 346] width 47 height 12
click at [436, 368] on span "URL Scheme" at bounding box center [439, 366] width 50 height 12
click at [463, 384] on span "Full URL" at bounding box center [459, 384] width 32 height 12
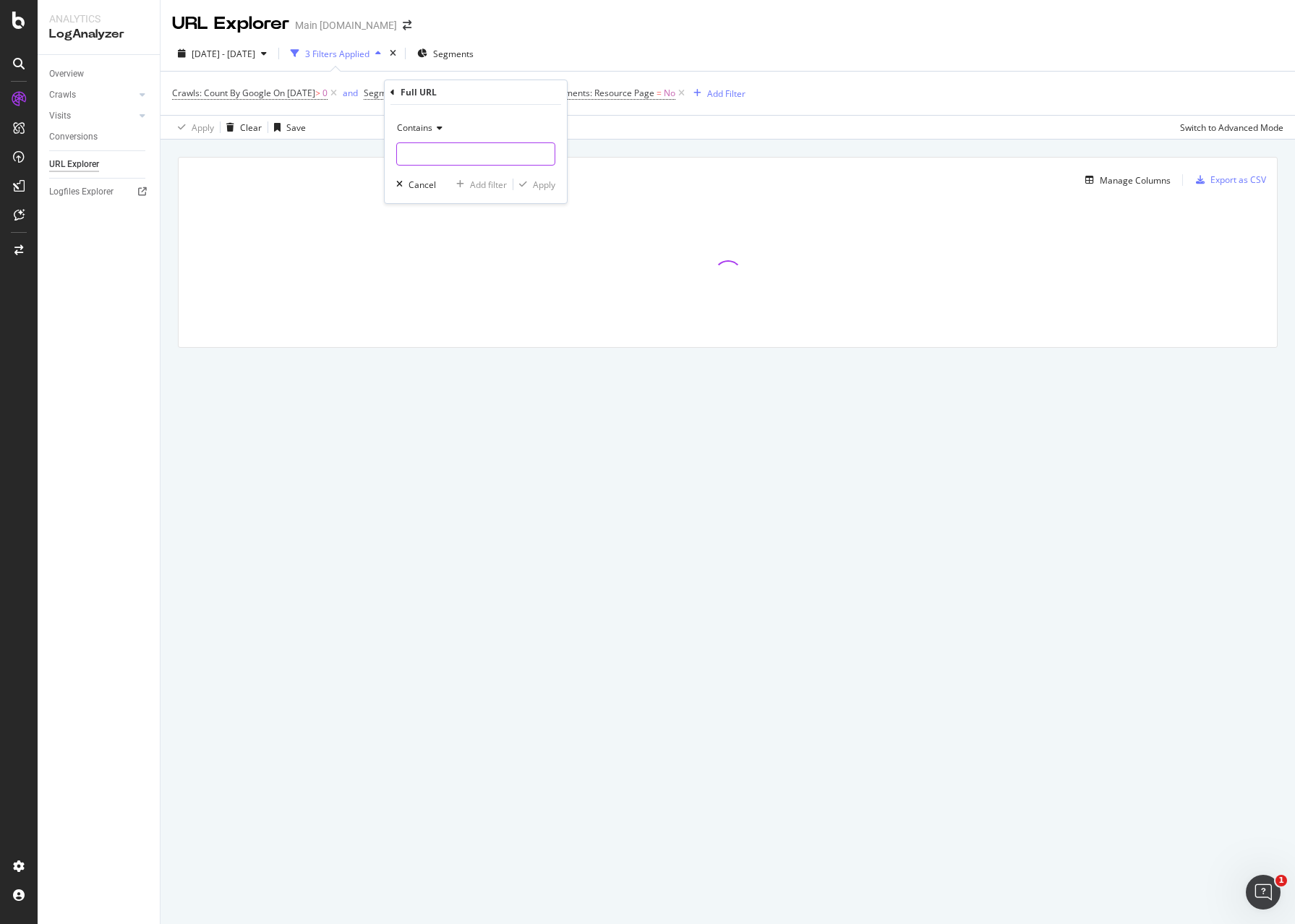
click at [449, 152] on input "text" at bounding box center [475, 154] width 158 height 23
paste input "[URL][DOMAIN_NAME]"
type input "[URL][DOMAIN_NAME]"
click at [543, 182] on div "Apply" at bounding box center [543, 185] width 23 height 12
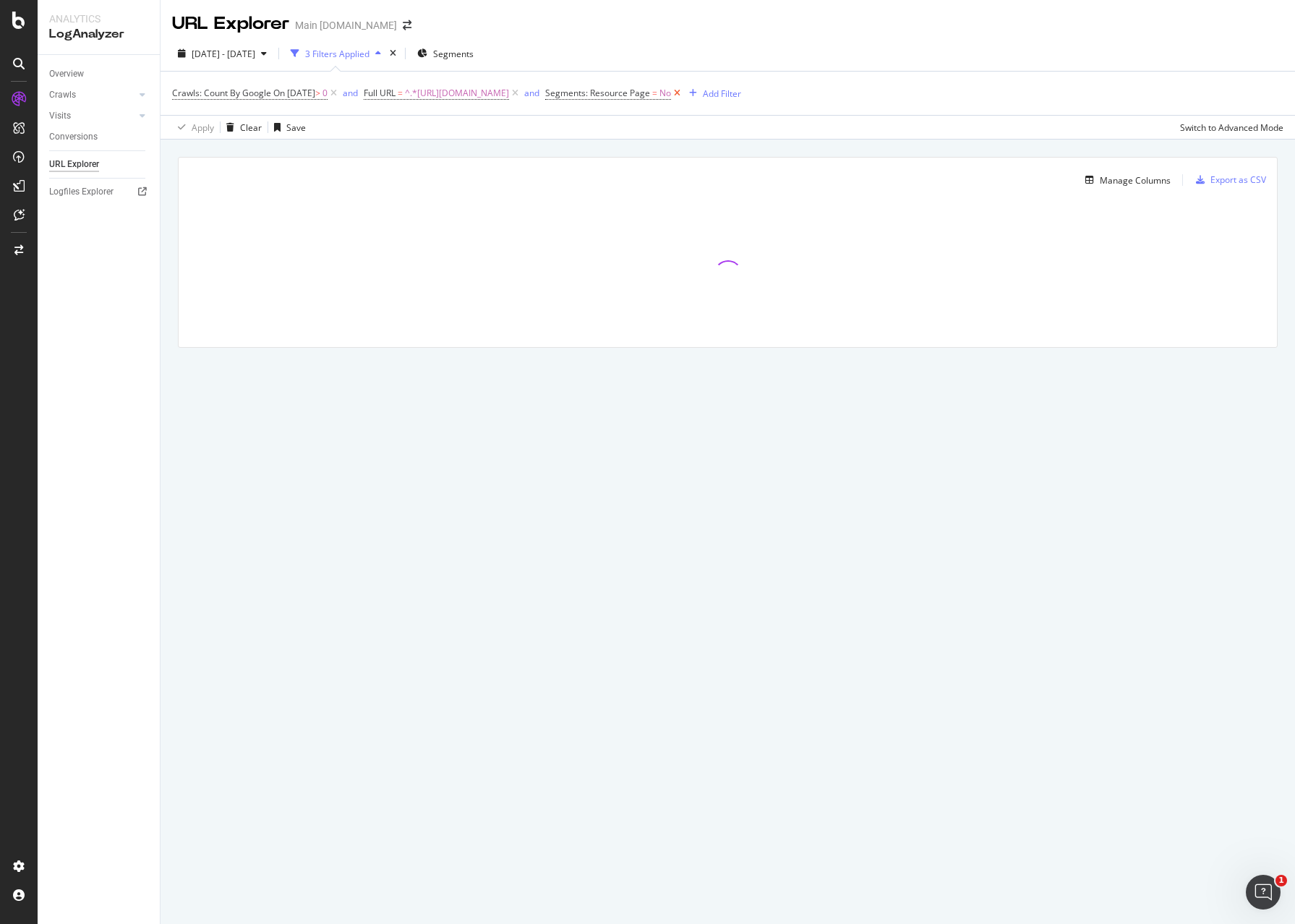
click at [683, 92] on icon at bounding box center [677, 93] width 12 height 15
